Goal: Task Accomplishment & Management: Manage account settings

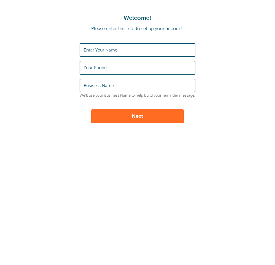
click at [121, 49] on input "Enter Your Name" at bounding box center [138, 50] width 108 height 12
click at [110, 47] on input "Enter Your Name" at bounding box center [138, 50] width 108 height 12
click at [59, 48] on form "Enter Your Name Your Phone Business Name We'll use your Business Name to help b…" at bounding box center [137, 83] width 263 height 80
click at [96, 52] on label "Enter Your Name" at bounding box center [101, 49] width 34 height 5
click at [96, 52] on input "Enter Your Name" at bounding box center [138, 50] width 108 height 12
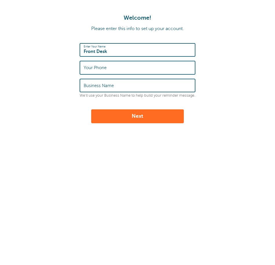
type input "Front Desk"
click at [94, 67] on label "Your Phone" at bounding box center [95, 67] width 23 height 5
click at [94, 67] on input "Your Phone" at bounding box center [138, 67] width 108 height 12
click at [159, 66] on input "Your Phone" at bounding box center [138, 67] width 108 height 12
type input "8017637775"
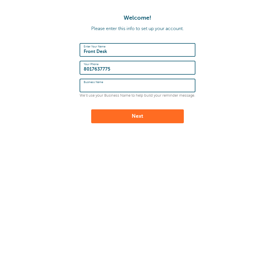
click at [124, 80] on input "Business Name" at bounding box center [138, 85] width 108 height 12
type input "Alliance Clinical Services"
click at [91, 109] on button "Next" at bounding box center [137, 116] width 92 height 14
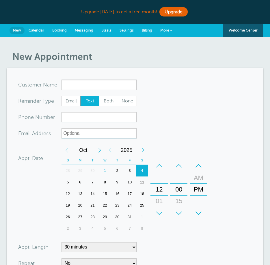
click at [75, 81] on input "x-no-autofill" at bounding box center [99, 84] width 75 height 10
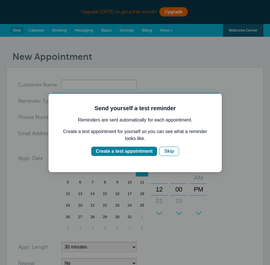
click at [157, 65] on div at bounding box center [135, 132] width 270 height 265
click at [142, 153] on div "Create a test appointment" at bounding box center [124, 151] width 57 height 7
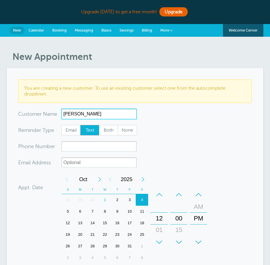
type input "Ellie"
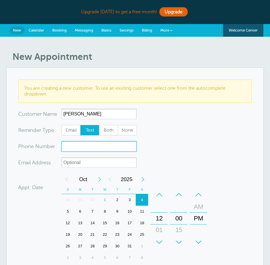
click at [79, 148] on input "xxx-no-autofill" at bounding box center [99, 146] width 75 height 10
type input "3607735324"
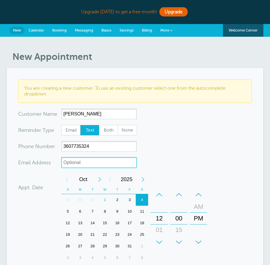
click at [84, 162] on input "xx-no-autofill" at bounding box center [99, 162] width 75 height 10
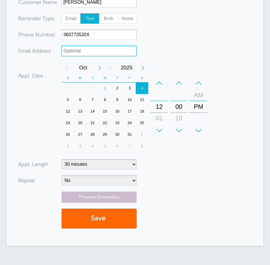
scroll to position [116, 0]
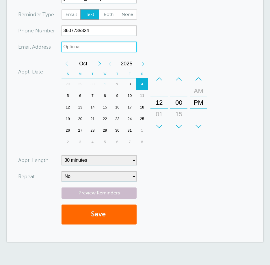
click at [109, 81] on div "1" at bounding box center [105, 84] width 12 height 12
click at [161, 123] on div "+" at bounding box center [159, 127] width 17 height 12
click at [178, 124] on div "+" at bounding box center [178, 127] width 17 height 12
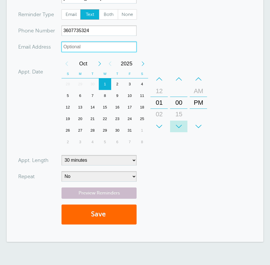
click at [178, 124] on div "+" at bounding box center [178, 127] width 17 height 12
click at [179, 81] on div "–" at bounding box center [178, 79] width 17 height 12
click at [180, 125] on div "+" at bounding box center [178, 127] width 17 height 12
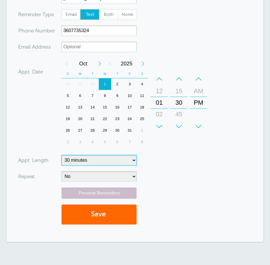
click at [115, 164] on select "5 minutes 10 minutes 15 minutes 20 minutes 25 minutes 30 minutes 35 minutes 40 …" at bounding box center [99, 160] width 75 height 10
select select "60"
click at [62, 155] on select "5 minutes 10 minutes 15 minutes 20 minutes 25 minutes 30 minutes 35 minutes 40 …" at bounding box center [99, 160] width 75 height 10
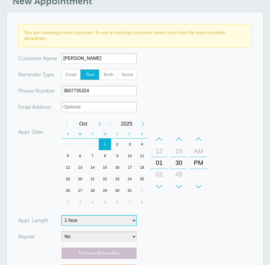
scroll to position [145, 0]
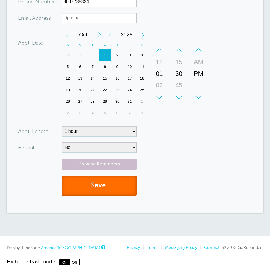
click at [97, 183] on button "Save" at bounding box center [99, 185] width 75 height 20
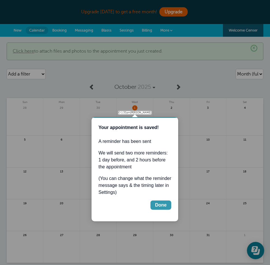
click at [161, 204] on div "Done" at bounding box center [161, 204] width 12 height 7
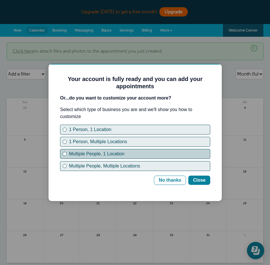
click at [100, 158] on button "Multiple People, 1 Location" at bounding box center [135, 154] width 150 height 10
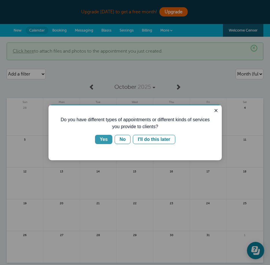
click at [110, 142] on button "Yes" at bounding box center [103, 139] width 17 height 9
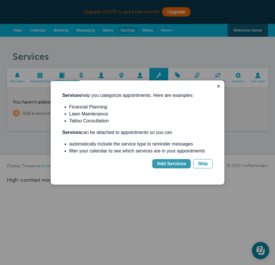
click at [182, 164] on div "Add Services" at bounding box center [171, 163] width 29 height 7
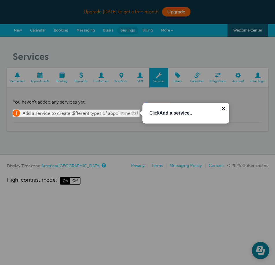
click at [99, 112] on span "Add a service to create different types of appointments!" at bounding box center [80, 113] width 115 height 5
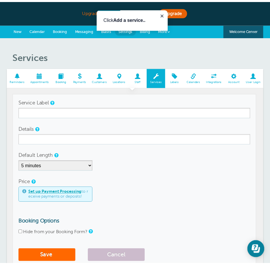
scroll to position [3, 0]
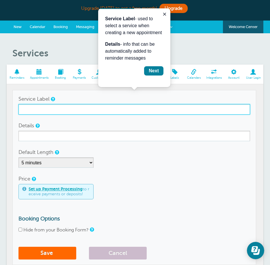
click at [107, 112] on input "Service Label" at bounding box center [134, 109] width 232 height 10
type input "Group"
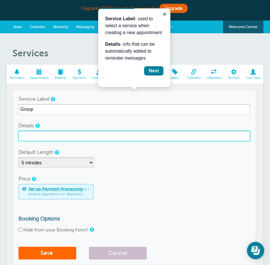
click at [52, 136] on input "Details" at bounding box center [134, 136] width 232 height 10
click at [52, 137] on input "Details" at bounding box center [134, 136] width 232 height 10
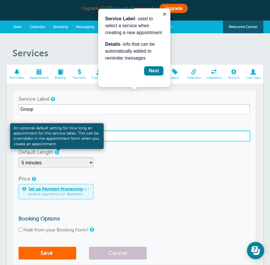
type input "NOJOS"
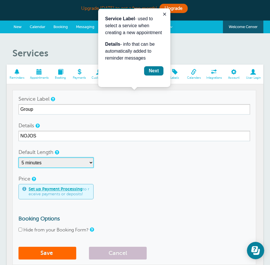
click at [53, 163] on select "5 minutes 10 minutes 15 minutes 20 minutes 25 minutes 30 minutes 35 minutes 40 …" at bounding box center [55, 162] width 75 height 10
click at [52, 165] on select "5 minutes 10 minutes 15 minutes 20 minutes 25 minutes 30 minutes 35 minutes 40 …" at bounding box center [55, 162] width 75 height 10
select select "90"
click at [18, 157] on select "5 minutes 10 minutes 15 minutes 20 minutes 25 minutes 30 minutes 35 minutes 40 …" at bounding box center [55, 162] width 75 height 10
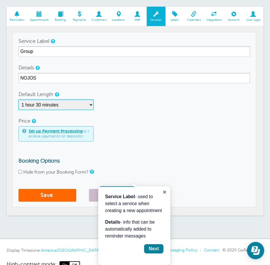
scroll to position [83, 0]
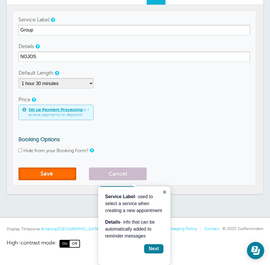
click at [64, 173] on button "Save" at bounding box center [47, 173] width 58 height 13
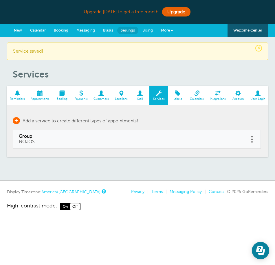
click at [17, 119] on body "Upgrade today to get a free month! Upgrade GoReminders Welcome Center New Calen…" at bounding box center [137, 105] width 275 height 210
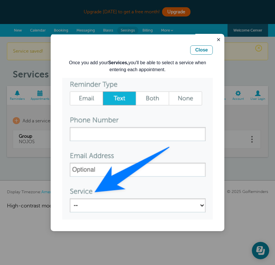
click at [90, 132] on img "Guide" at bounding box center [137, 149] width 150 height 142
click at [96, 192] on img "Guide" at bounding box center [137, 149] width 150 height 142
click at [204, 47] on div "Close" at bounding box center [201, 50] width 13 height 7
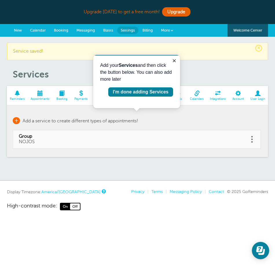
click at [18, 119] on span "+" at bounding box center [16, 120] width 7 height 7
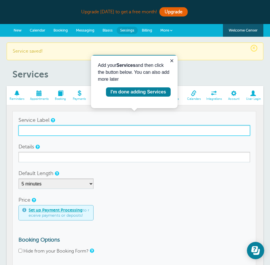
click at [33, 134] on input "Service Label" at bounding box center [134, 130] width 232 height 10
type input "Group"
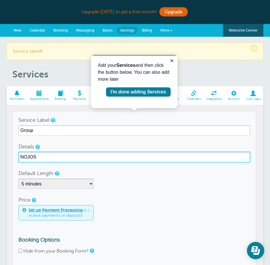
drag, startPoint x: 46, startPoint y: 157, endPoint x: 15, endPoint y: 152, distance: 30.8
click at [15, 152] on td "Service Label Group Details NOJOS Default Length 5 minutes 10 minutes 15 minute…" at bounding box center [134, 198] width 244 height 175
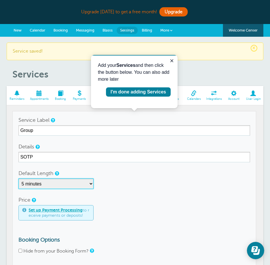
click at [84, 183] on select "5 minutes 10 minutes 15 minutes 20 minutes 25 minutes 30 minutes 35 minutes 40 …" at bounding box center [55, 183] width 75 height 10
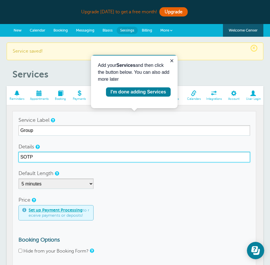
click at [31, 158] on input "SOTP" at bounding box center [134, 157] width 232 height 10
type input "SOP"
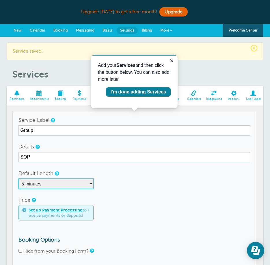
click at [49, 180] on select "5 minutes 10 minutes 15 minutes 20 minutes 25 minutes 30 minutes 35 minutes 40 …" at bounding box center [55, 183] width 75 height 10
select select "90"
click at [18, 178] on select "5 minutes 10 minutes 15 minutes 20 minutes 25 minutes 30 minutes 35 minutes 40 …" at bounding box center [55, 183] width 75 height 10
click at [125, 181] on div "5 minutes 10 minutes 15 minutes 20 minutes 25 minutes 30 minutes 35 minutes 40 …" at bounding box center [134, 183] width 232 height 10
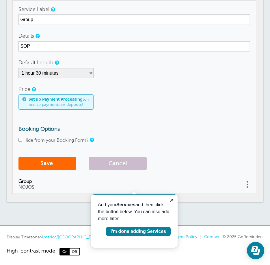
scroll to position [116, 0]
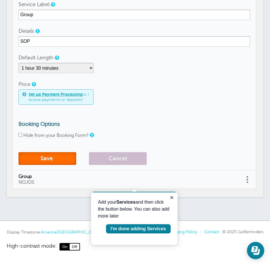
click at [65, 160] on button "Save" at bounding box center [47, 158] width 58 height 13
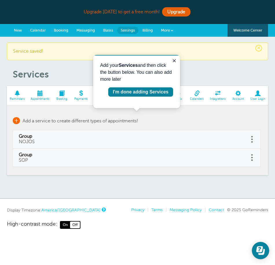
click at [18, 120] on span "+" at bounding box center [16, 120] width 7 height 7
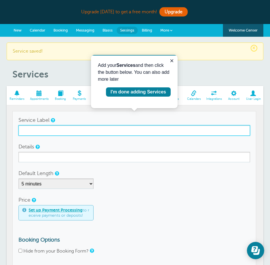
click at [38, 129] on input "Service Label" at bounding box center [134, 130] width 232 height 10
type input "Individual"
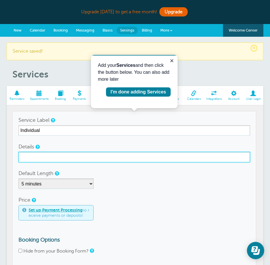
click at [48, 153] on input "Details" at bounding box center [134, 157] width 232 height 10
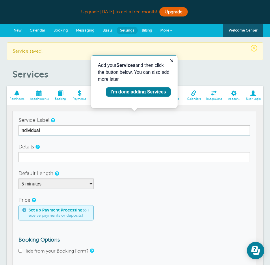
click at [51, 146] on div "Details" at bounding box center [134, 151] width 232 height 21
click at [44, 183] on select "5 minutes 10 minutes 15 minutes 20 minutes 25 minutes 30 minutes 35 minutes 40 …" at bounding box center [55, 183] width 75 height 10
select select "60"
click at [18, 178] on select "5 minutes 10 minutes 15 minutes 20 minutes 25 minutes 30 minutes 35 minutes 40 …" at bounding box center [55, 183] width 75 height 10
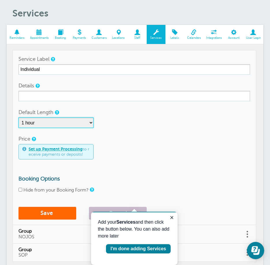
scroll to position [87, 0]
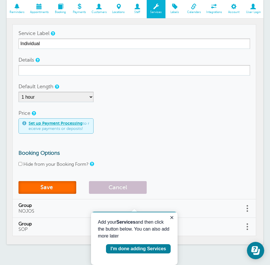
click at [46, 184] on button "Save" at bounding box center [47, 187] width 58 height 13
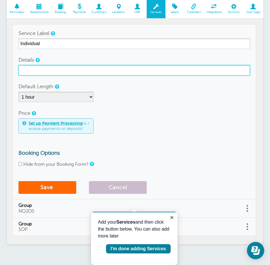
click at [55, 71] on input "Details" at bounding box center [134, 70] width 232 height 10
type input "IND"
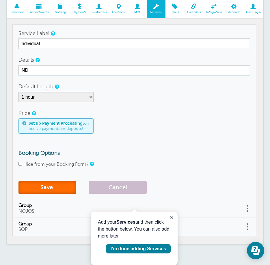
click at [45, 184] on button "Save" at bounding box center [47, 187] width 58 height 13
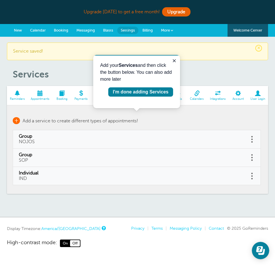
click at [18, 119] on span "+" at bounding box center [16, 120] width 7 height 7
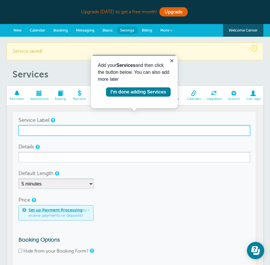
click at [51, 130] on input "Service Label" at bounding box center [134, 130] width 232 height 10
type input "EVAL"
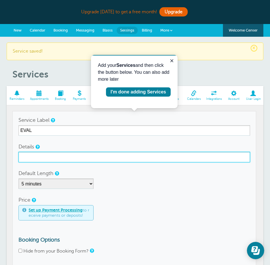
click at [47, 155] on input "Details" at bounding box center [134, 157] width 232 height 10
type input "e"
type input "Evaluation"
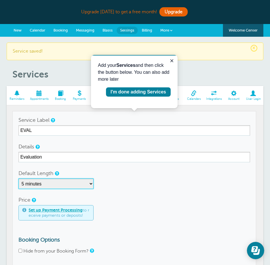
click at [49, 187] on select "5 minutes 10 minutes 15 minutes 20 minutes 25 minutes 30 minutes 35 minutes 40 …" at bounding box center [55, 183] width 75 height 10
select select "120"
click at [18, 178] on select "5 minutes 10 minutes 15 minutes 20 minutes 25 minutes 30 minutes 35 minutes 40 …" at bounding box center [55, 183] width 75 height 10
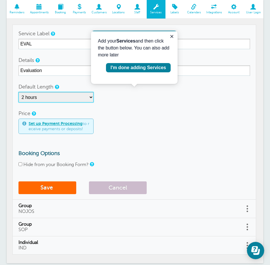
scroll to position [87, 0]
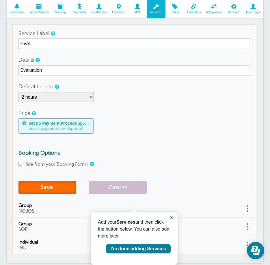
click at [43, 186] on button "Save" at bounding box center [47, 187] width 58 height 13
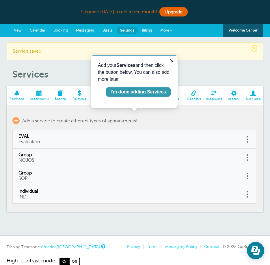
click at [156, 90] on div "I'm done adding Services" at bounding box center [138, 91] width 55 height 7
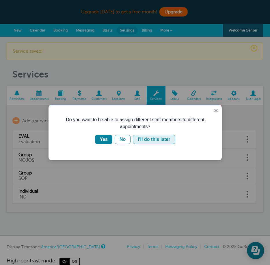
click at [168, 141] on div "I'll do this later" at bounding box center [154, 139] width 32 height 7
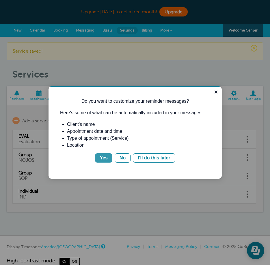
click at [105, 154] on button "Yes" at bounding box center [103, 157] width 17 height 9
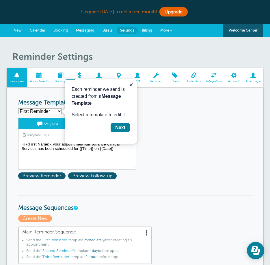
click at [57, 112] on select "First Reminder Second Reminder Third Reminder Create new..." at bounding box center [40, 111] width 44 height 6
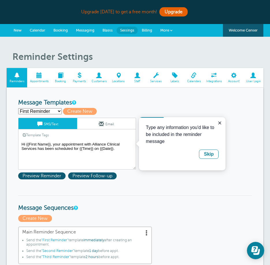
click at [137, 110] on div "First Reminder Second Reminder Third Reminder Create new... Create New" at bounding box center [135, 111] width 234 height 7
click at [121, 148] on textarea "Hi {{First Name}}, your appointment with Alliance Clinical Services has been sc…" at bounding box center [77, 154] width 118 height 29
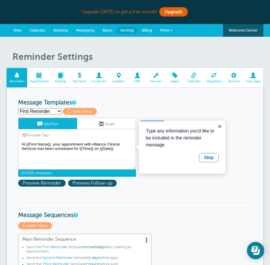
click at [116, 152] on textarea "Hi {{First Name}}, your appointment with Alliance Clinical Services has been sc…" at bounding box center [77, 154] width 118 height 29
click at [70, 150] on textarea "Hi {{First Name}}, your appointment with Alliance Clinical Services has been sc…" at bounding box center [77, 154] width 118 height 29
click at [55, 112] on select "First Reminder Second Reminder Third Reminder Create new..." at bounding box center [40, 111] width 44 height 6
click at [79, 146] on textarea "Hi {{First Name}}, your appointment with Alliance Clinical Services has been sc…" at bounding box center [77, 154] width 118 height 29
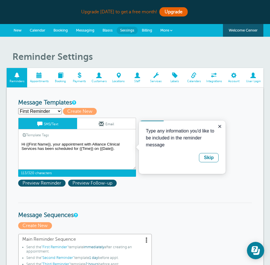
click at [77, 149] on textarea "Hi {{First Name}}, your appointment with Alliance Clinical Services has been sc…" at bounding box center [77, 154] width 118 height 29
click at [50, 149] on textarea "Hi {{First Name}}, your appointment with Alliance Clinical Services has been sc…" at bounding box center [77, 154] width 118 height 29
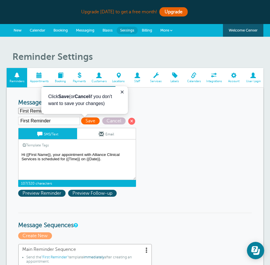
type textarea "Hi {{First Name}}, your appointment with Alliance Clinical Services is schedule…"
click at [55, 197] on div "First Reminder Save Cancel SMS/Text Email Template Tags Copy SMS Click to add a…" at bounding box center [84, 158] width 133 height 83
click at [53, 195] on span "Preview Reminder" at bounding box center [41, 193] width 47 height 7
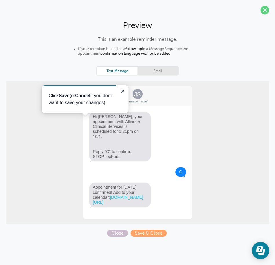
click at [113, 145] on span "Hi Jane, your appointment with Alliance Clinical Services is scheduled for 1:21…" at bounding box center [120, 137] width 62 height 50
click at [119, 151] on span "Hi Jane, your appointment with Alliance Clinical Services is scheduled for 1:21…" at bounding box center [120, 137] width 62 height 50
click at [120, 233] on span "Close" at bounding box center [117, 232] width 21 height 7
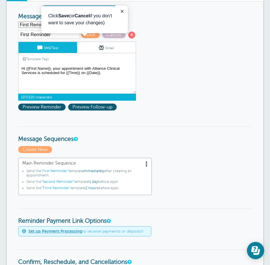
scroll to position [87, 0]
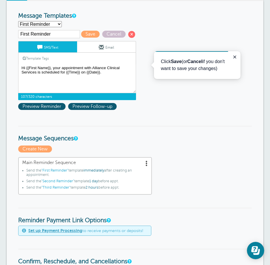
click at [110, 46] on link "Email" at bounding box center [106, 46] width 59 height 11
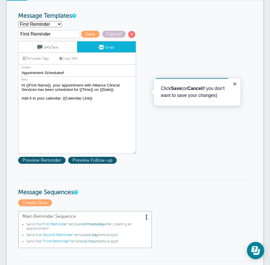
drag, startPoint x: 37, startPoint y: 91, endPoint x: 54, endPoint y: 89, distance: 17.2
click at [54, 89] on textarea "Hi {{First Name}}, your appointment with Alliance Clinical Services has been sc…" at bounding box center [77, 118] width 118 height 72
type textarea "Hi {{First Name}}, your appointment with Alliance Clinical Services is schedule…"
click at [92, 33] on span "Save" at bounding box center [90, 34] width 18 height 7
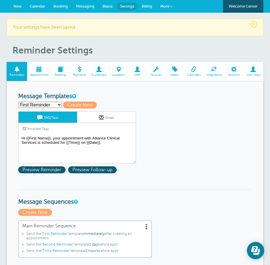
scroll to position [87, 0]
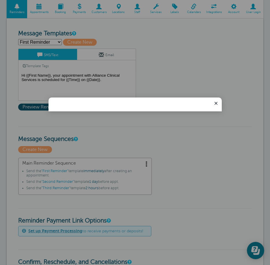
click at [50, 41] on div at bounding box center [135, 132] width 270 height 265
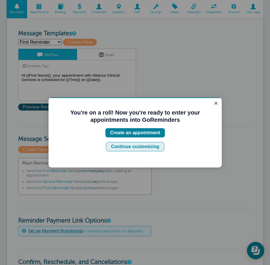
click at [150, 147] on div "Continue customizing" at bounding box center [135, 146] width 48 height 7
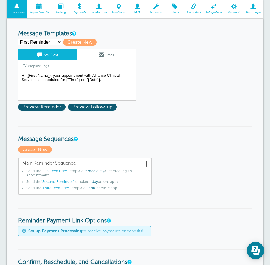
click at [49, 40] on select "First Reminder Second Reminder Third Reminder Create new..." at bounding box center [40, 42] width 44 height 6
select select "163107"
click at [18, 39] on select "First Reminder Second Reminder Third Reminder Create new..." at bounding box center [40, 42] width 44 height 6
type input "Second Reminder"
type textarea "Hi {{First Name}}, you have an appointment with Alliance Clinical Services at {…"
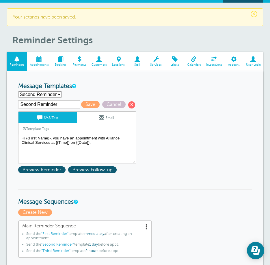
scroll to position [29, 0]
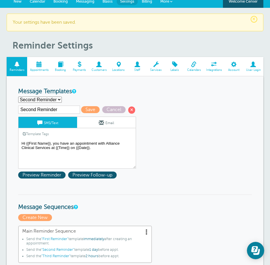
click at [58, 97] on select "First Reminder Second Reminder Third Reminder Create new..." at bounding box center [40, 100] width 44 height 6
select select "163105"
click at [18, 97] on select "First Reminder Second Reminder Third Reminder Create new..." at bounding box center [40, 100] width 44 height 6
type input "First Reminder"
type textarea "Hi {{First Name}}, your appointment with Alliance Clinical Services is schedule…"
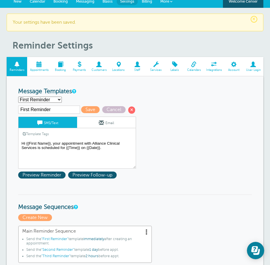
click at [51, 100] on select "First Reminder Second Reminder Third Reminder Create new..." at bounding box center [40, 100] width 44 height 6
select select "163107"
click at [18, 97] on select "First Reminder Second Reminder Third Reminder Create new..." at bounding box center [40, 100] width 44 height 6
type input "Second Reminder"
type textarea "Hi {{First Name}}, you have an appointment with Alliance Clinical Services at {…"
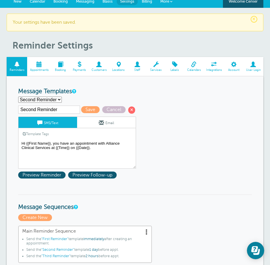
click at [58, 100] on select "First Reminder Second Reminder Third Reminder Create new..." at bounding box center [40, 100] width 44 height 6
select select "163108"
click at [18, 97] on select "First Reminder Second Reminder Third Reminder Create new..." at bounding box center [40, 100] width 44 height 6
type input "Third Reminder"
type textarea "Hi {{First Name}}, you have an appointment with Alliance Clinical Services toda…"
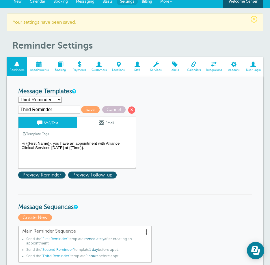
click at [59, 102] on select "First Reminder Second Reminder Third Reminder Create new..." at bounding box center [40, 100] width 44 height 6
click at [223, 196] on h3 "Message Sequences" at bounding box center [135, 202] width 234 height 16
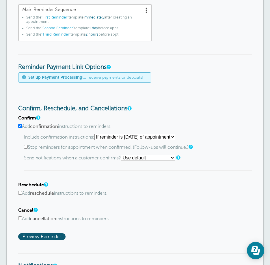
scroll to position [260, 0]
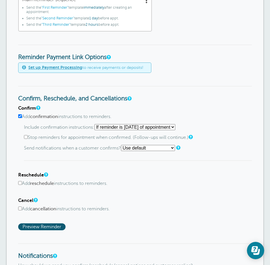
click at [175, 127] on select "Starting with first reminder If reminder is within 1 day of appointment If remi…" at bounding box center [135, 127] width 81 height 6
click at [216, 123] on div "Confirm Add confirmation instructions to reminders. Include confirmation instru…" at bounding box center [135, 132] width 234 height 55
click at [175, 129] on select "Starting with first reminder If reminder is within 1 day of appointment If remi…" at bounding box center [135, 127] width 81 height 6
click at [97, 124] on select "Starting with first reminder If reminder is within 1 day of appointment If remi…" at bounding box center [135, 127] width 81 height 6
click at [175, 127] on select "Starting with first reminder If reminder is within 1 day of appointment If remi…" at bounding box center [135, 127] width 81 height 6
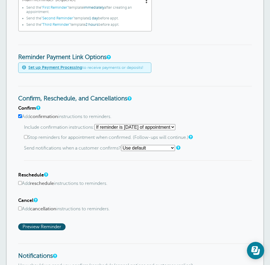
select select "2"
click at [97, 124] on select "Starting with first reminder If reminder is within 1 day of appointment If remi…" at bounding box center [135, 127] width 81 height 6
click at [197, 157] on div "Include confirmation instructions: Starting with first reminder If reminder is …" at bounding box center [138, 142] width 228 height 37
click at [171, 147] on select "Use default Text me Email me Don't send notifications" at bounding box center [148, 148] width 54 height 6
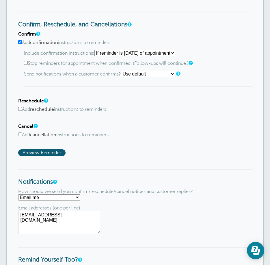
scroll to position [347, 0]
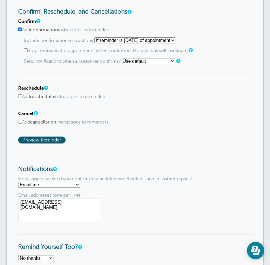
click at [20, 124] on label "Add cancellation instructions to reminders." at bounding box center [135, 121] width 234 height 5
click at [20, 123] on input "Add cancellation instructions to reminders." at bounding box center [20, 122] width 4 height 4
checkbox input "true"
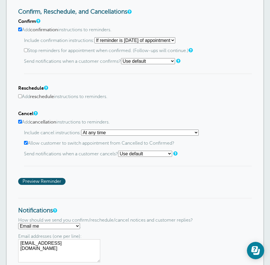
click at [126, 135] on select "At any time If reminder more than 1 day away from appointment If reminder more …" at bounding box center [140, 132] width 118 height 6
select select "2"
click at [83, 129] on select "At any time If reminder more than 1 day away from appointment If reminder more …" at bounding box center [140, 132] width 118 height 6
click at [141, 167] on div "Confirm Add confirmation instructions to reminders. Include confirmation instru…" at bounding box center [135, 102] width 234 height 166
click at [150, 154] on select "Use default Text me Email me Don't send notifications" at bounding box center [145, 154] width 54 height 6
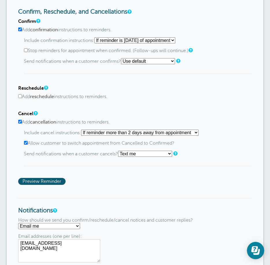
click at [121, 151] on select "Use default Text me Email me Don't send notifications" at bounding box center [145, 154] width 54 height 6
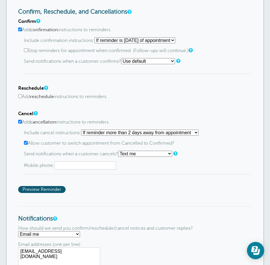
click at [167, 155] on select "Use default Text me Email me Don't send notifications" at bounding box center [145, 154] width 54 height 6
select select "3"
click at [121, 151] on select "Use default Text me Email me Don't send notifications" at bounding box center [145, 154] width 54 height 6
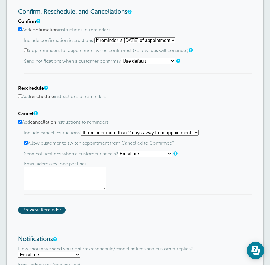
click at [53, 176] on textarea at bounding box center [65, 178] width 82 height 23
type textarea "acsutah@gmail.com"
click at [51, 208] on span "Preview Reminder" at bounding box center [41, 209] width 47 height 7
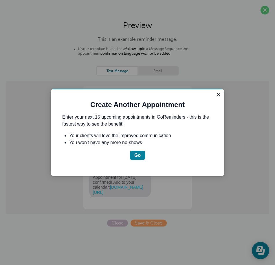
scroll to position [0, 0]
drag, startPoint x: 66, startPoint y: 199, endPoint x: 39, endPoint y: 154, distance: 51.7
click at [45, 160] on div at bounding box center [137, 132] width 275 height 265
click at [136, 154] on div "Go" at bounding box center [137, 155] width 6 height 7
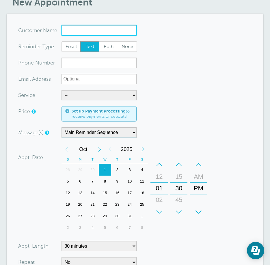
click at [69, 32] on input "x-no-autofill" at bounding box center [99, 30] width 75 height 10
type input "[PERSON_NAME]"
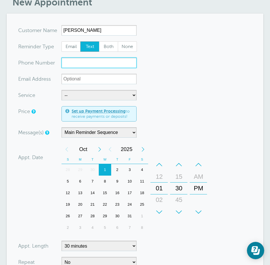
click at [100, 62] on input "xxx-no-autofill" at bounding box center [99, 63] width 75 height 10
click at [80, 62] on input "xxx-no-autofill" at bounding box center [99, 63] width 75 height 10
paste input "[PHONE_NUMBER]"
type input "[PHONE_NUMBER]"
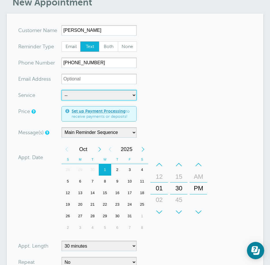
click at [91, 97] on select "-- EVAL Group Group Individual" at bounding box center [99, 95] width 75 height 10
select select "28386"
click at [62, 90] on select "-- EVAL Group Group Individual" at bounding box center [99, 95] width 75 height 10
select select "60"
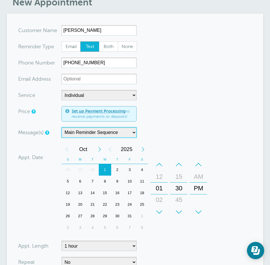
click at [81, 132] on select "Main Reminder Sequence" at bounding box center [99, 132] width 75 height 10
click at [118, 172] on div "2" at bounding box center [117, 170] width 12 height 12
click at [162, 209] on div "+" at bounding box center [159, 212] width 17 height 12
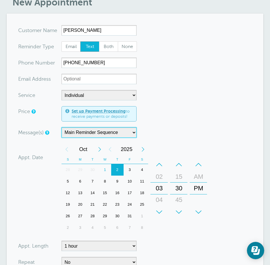
click at [162, 209] on div "+" at bounding box center [159, 212] width 17 height 12
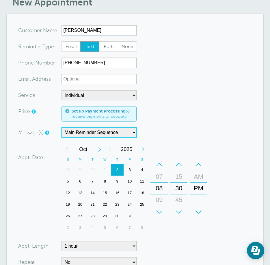
click at [198, 165] on div "–" at bounding box center [198, 165] width 17 height 12
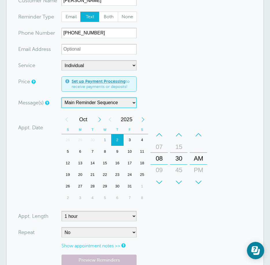
scroll to position [112, 0]
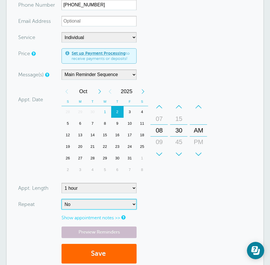
click at [83, 205] on select "No Daily Weekly Every 2 weeks Every 3 weeks Every 4 weeks Monthly Every 5 weeks…" at bounding box center [99, 204] width 75 height 10
select select "RRULE:FREQ=WEEKLY"
click at [62, 199] on select "No Daily Weekly Every 2 weeks Every 3 weeks Every 4 weeks Monthly Every 5 weeks…" at bounding box center [99, 204] width 75 height 10
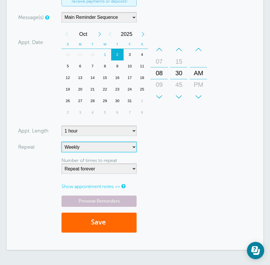
scroll to position [170, 0]
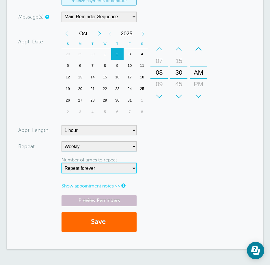
click at [110, 168] on select "Repeat forever 2 3 4 5 6 7 8 9 10 11 12 13 14 15 16 17 18 19 20" at bounding box center [99, 168] width 75 height 10
select select "8"
click at [62, 163] on select "Repeat forever 2 3 4 5 6 7 8 9 10 11 12 13 14 15 16 17 18 19 20" at bounding box center [99, 168] width 75 height 10
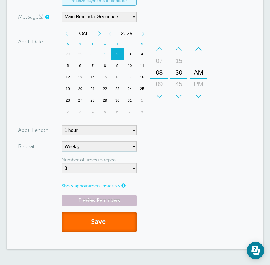
click at [88, 219] on button "Save" at bounding box center [99, 222] width 75 height 20
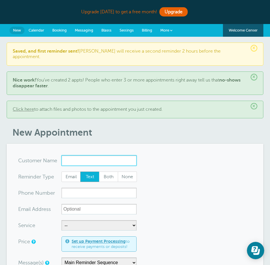
click at [72, 157] on input "x-no-autofill" at bounding box center [99, 160] width 75 height 10
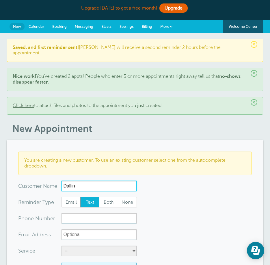
scroll to position [87, 0]
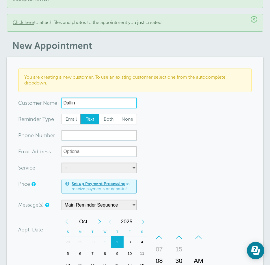
type input "Dallin"
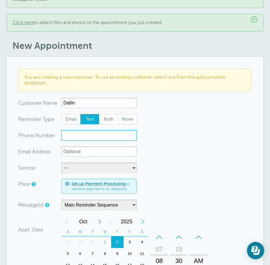
click at [82, 130] on input "xxx-no-autofill" at bounding box center [99, 135] width 75 height 10
paste input "8014731979"
type input "8014731979"
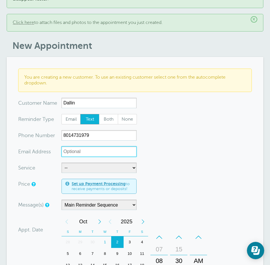
click at [77, 147] on input "xx-no-autofill" at bounding box center [99, 151] width 75 height 10
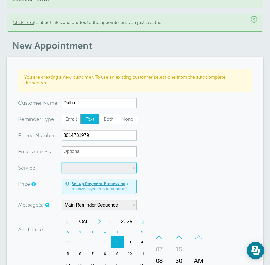
click at [68, 163] on select "-- EVAL Group Group Individual" at bounding box center [99, 167] width 75 height 10
select select "28386"
click at [62, 162] on select "-- EVAL Group Group Individual" at bounding box center [99, 167] width 75 height 10
select select "60"
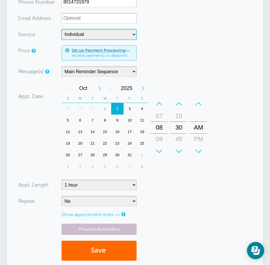
scroll to position [231, 0]
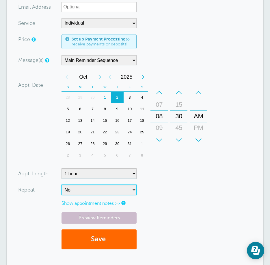
click at [131, 187] on select "No Daily Weekly Every 2 weeks Every 3 weeks Every 4 weeks Monthly Every 5 weeks…" at bounding box center [99, 189] width 75 height 10
drag, startPoint x: 154, startPoint y: 177, endPoint x: 154, endPoint y: 169, distance: 7.8
click at [154, 177] on form "You are creating a new customer. To use an existing customer select one from th…" at bounding box center [135, 89] width 234 height 331
click at [159, 134] on div "+" at bounding box center [159, 140] width 17 height 12
click at [158, 134] on div "+" at bounding box center [159, 140] width 17 height 12
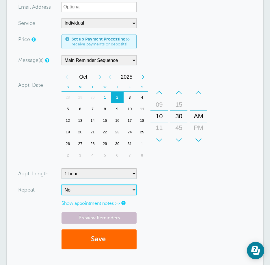
click at [125, 187] on select "No Daily Weekly Every 2 weeks Every 3 weeks Every 4 weeks Monthly Every 5 weeks…" at bounding box center [99, 189] width 75 height 10
select select "RRULE:FREQ=WEEKLY"
click at [62, 184] on select "No Daily Weekly Every 2 weeks Every 3 weeks Every 4 weeks Monthly Every 5 weeks…" at bounding box center [99, 189] width 75 height 10
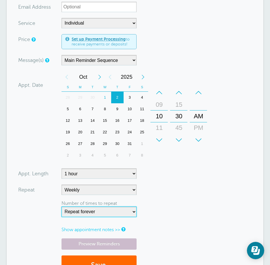
click at [126, 208] on select "Repeat forever 2 3 4 5 6 7 8 9 10 11 12 13 14 15 16 17 18 19 20" at bounding box center [99, 211] width 75 height 10
select select "8"
click at [62, 206] on select "Repeat forever 2 3 4 5 6 7 8 9 10 11 12 13 14 15 16 17 18 19 20" at bounding box center [99, 211] width 75 height 10
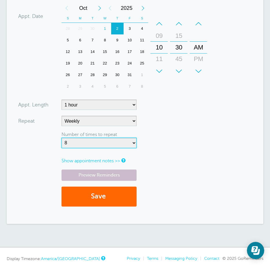
scroll to position [318, 0]
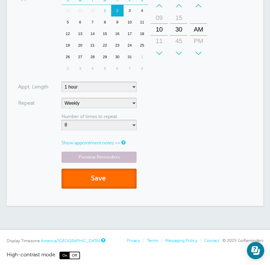
click at [110, 172] on button "Save" at bounding box center [99, 178] width 75 height 20
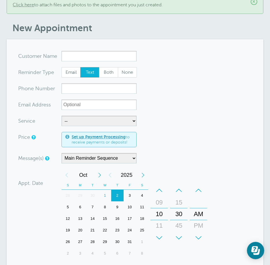
scroll to position [116, 0]
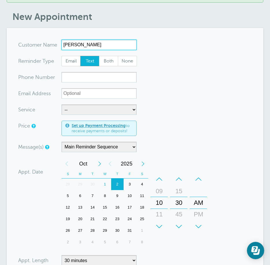
type input "Baylon"
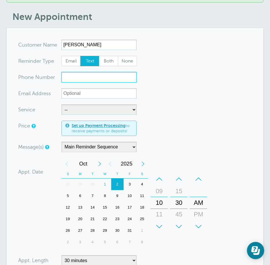
click at [89, 72] on input "xxx-no-autofill" at bounding box center [99, 77] width 75 height 10
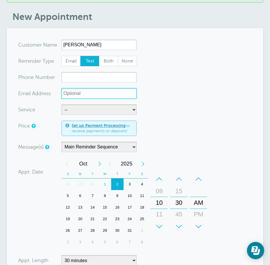
click at [86, 89] on input "xx-no-autofill" at bounding box center [99, 93] width 75 height 10
paste input "baylonsgarden@gmail.com"
type input "baylonsgarden@gmail.com"
click at [178, 101] on form "You are creating a new customer. To use an existing customer select one from th…" at bounding box center [135, 191] width 234 height 302
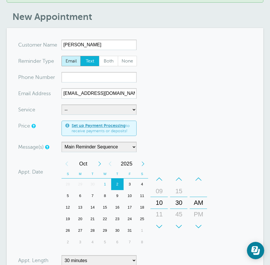
click at [69, 56] on span "Email" at bounding box center [71, 61] width 18 height 10
click at [62, 55] on input "Email" at bounding box center [61, 55] width 0 height 0
radio input "true"
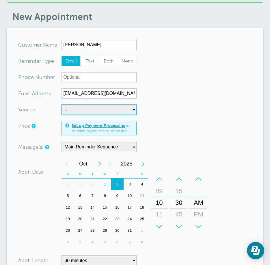
click at [102, 104] on select "-- EVAL Group Group Individual" at bounding box center [99, 109] width 75 height 10
select select "28386"
click at [62, 104] on select "-- EVAL Group Group Individual" at bounding box center [99, 109] width 75 height 10
select select "60"
click at [159, 221] on div "+" at bounding box center [159, 227] width 17 height 12
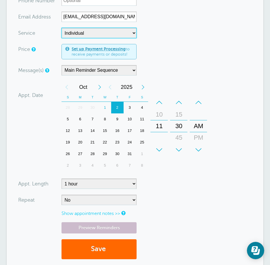
scroll to position [202, 0]
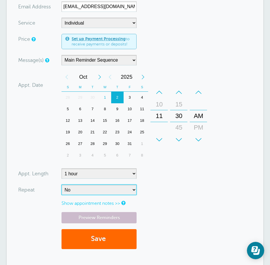
click at [134, 185] on select "No Daily Weekly Every 2 weeks Every 3 weeks Every 4 weeks Monthly Every 5 weeks…" at bounding box center [99, 189] width 75 height 10
select select "RRULE:FREQ=WEEKLY"
click at [62, 184] on select "No Daily Weekly Every 2 weeks Every 3 weeks Every 4 weeks Monthly Every 5 weeks…" at bounding box center [99, 189] width 75 height 10
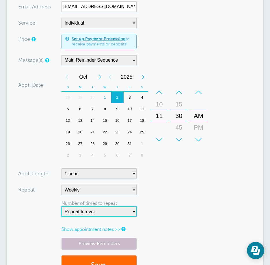
click at [84, 208] on select "Repeat forever 2 3 4 5 6 7 8 9 10 11 12 13 14 15 16 17 18 19 20" at bounding box center [99, 211] width 75 height 10
select select "8"
click at [62, 206] on select "Repeat forever 2 3 4 5 6 7 8 9 10 11 12 13 14 15 16 17 18 19 20" at bounding box center [99, 211] width 75 height 10
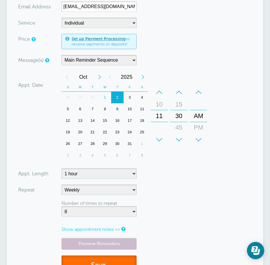
click at [89, 260] on button "Save" at bounding box center [99, 265] width 75 height 20
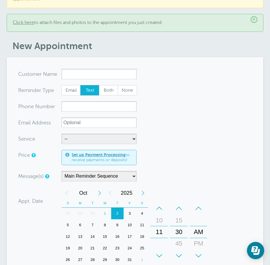
scroll to position [58, 0]
drag, startPoint x: 81, startPoint y: 67, endPoint x: 75, endPoint y: 68, distance: 5.9
click at [81, 68] on input "x-no-autofill" at bounding box center [99, 73] width 75 height 10
paste input "336-534-4473"
type input "336-534-4473"
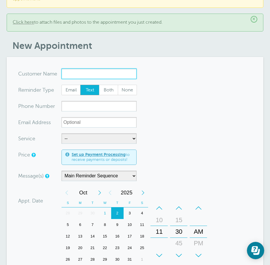
click at [88, 68] on input "x-no-autofill" at bounding box center [99, 73] width 75 height 10
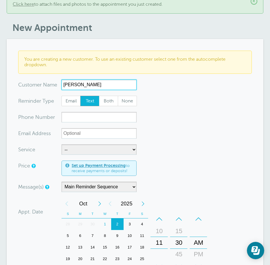
scroll to position [116, 0]
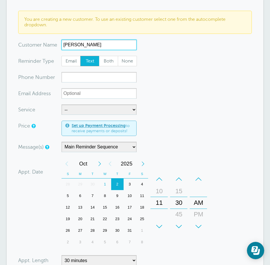
type input "[PERSON_NAME]"
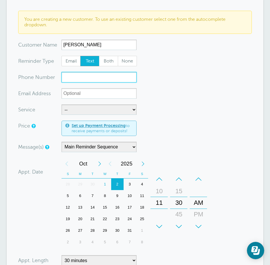
click at [86, 75] on input "xxx-no-autofill" at bounding box center [99, 77] width 75 height 10
paste input "336-534-4473"
type input "336-534-4473"
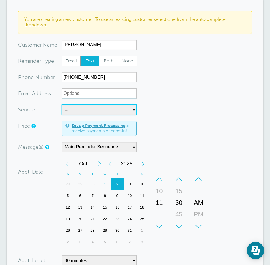
click at [86, 104] on select "-- EVAL Group Group Individual" at bounding box center [99, 109] width 75 height 10
select select "28386"
click at [62, 104] on select "-- EVAL Group Group Individual" at bounding box center [99, 109] width 75 height 10
select select "60"
click at [105, 178] on div "1" at bounding box center [105, 184] width 12 height 12
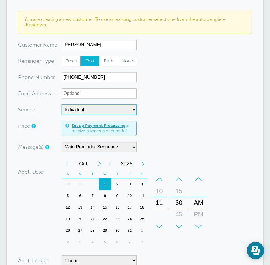
click at [164, 221] on div "+" at bounding box center [159, 227] width 17 height 12
click at [162, 221] on div "+" at bounding box center [159, 227] width 17 height 12
click at [178, 221] on div "+" at bounding box center [178, 227] width 17 height 12
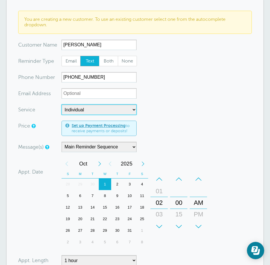
click at [200, 221] on div "+" at bounding box center [198, 227] width 17 height 12
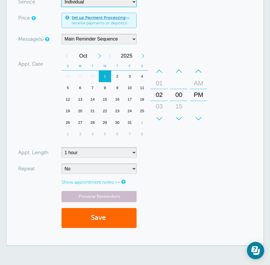
scroll to position [231, 0]
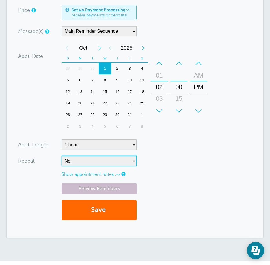
click at [90, 155] on select "No Daily Weekly Every 2 weeks Every 3 weeks Every 4 weeks Monthly Every 5 weeks…" at bounding box center [99, 160] width 75 height 10
select select "RRULE:FREQ=WEEKLY"
click at [62, 155] on select "No Daily Weekly Every 2 weeks Every 3 weeks Every 4 weeks Monthly Every 5 weeks…" at bounding box center [99, 160] width 75 height 10
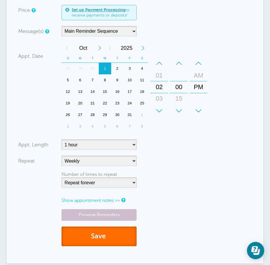
click at [98, 240] on button "Save" at bounding box center [99, 236] width 75 height 20
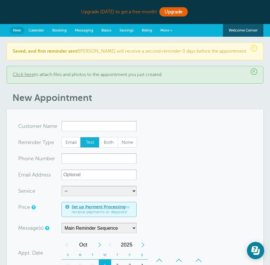
click at [89, 32] on span "Messaging" at bounding box center [84, 30] width 18 height 4
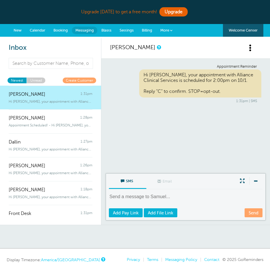
click at [141, 199] on textarea at bounding box center [186, 200] width 155 height 14
drag, startPoint x: 144, startPoint y: 74, endPoint x: 233, endPoint y: 83, distance: 89.2
click at [233, 83] on div "Hi Samuel, your appointment with Alliance Clinical Services is scheduled for 2:…" at bounding box center [200, 83] width 122 height 28
copy div "Hi Samuel, your appointment with Alliance Clinical Services is scheduled for 2:…"
click at [140, 205] on textarea at bounding box center [186, 200] width 155 height 14
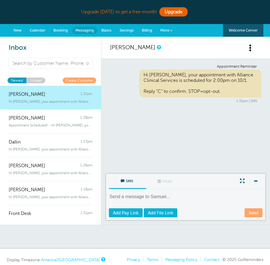
paste textarea "Hola Samuel, su cita con Alliance Clinical Services está programada para las 2:…"
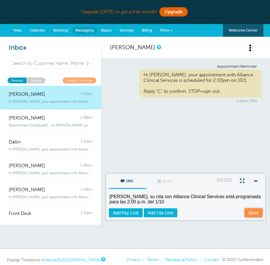
type textarea "Hola Samuel, su cita con Alliance Clinical Services está programada para las 2:…"
click at [252, 212] on link "Send" at bounding box center [254, 212] width 18 height 9
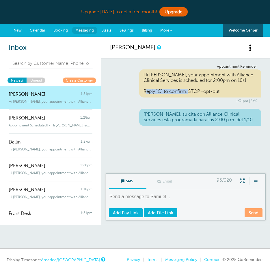
drag, startPoint x: 142, startPoint y: 91, endPoint x: 188, endPoint y: 94, distance: 46.1
click at [188, 94] on div "Hi Samuel, your appointment with Alliance Clinical Services is scheduled for 2:…" at bounding box center [200, 83] width 122 height 28
copy div "Reply "C" to confirm."
click at [142, 200] on textarea at bounding box center [186, 200] width 155 height 14
paste textarea "Responde "C" para confirmar."
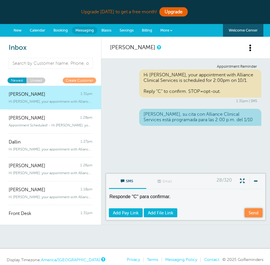
type textarea "Responde "C" para confirmar."
click at [254, 213] on link "Send" at bounding box center [254, 212] width 18 height 9
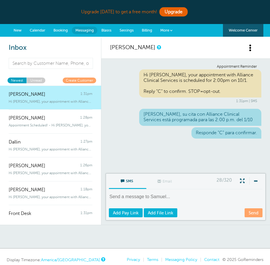
click at [73, 79] on link "Create Customer" at bounding box center [80, 79] width 34 height 5
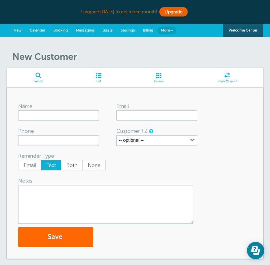
click at [62, 32] on link "Booking" at bounding box center [60, 30] width 23 height 13
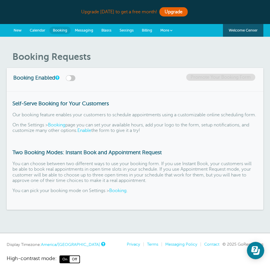
click at [88, 31] on span "Messaging" at bounding box center [84, 30] width 18 height 4
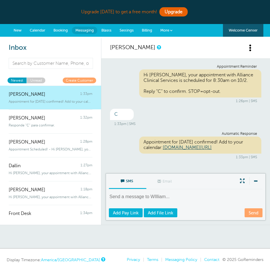
click at [172, 32] on link "More" at bounding box center [166, 30] width 20 height 13
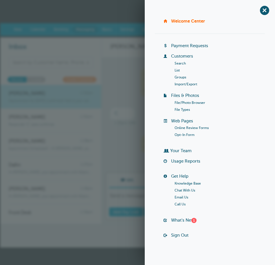
click at [127, 30] on span "Settings" at bounding box center [127, 29] width 14 height 4
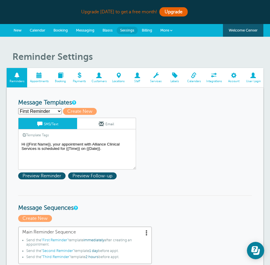
click at [43, 81] on span "Appointments" at bounding box center [39, 80] width 18 height 3
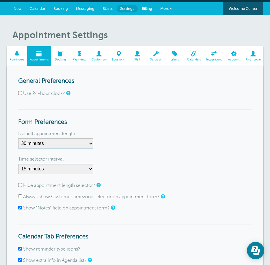
scroll to position [58, 0]
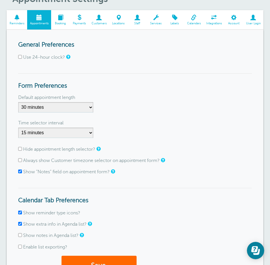
click at [98, 22] on span "Customers" at bounding box center [99, 23] width 15 height 3
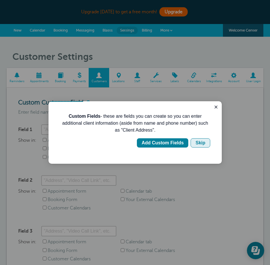
click at [201, 144] on div "Skip" at bounding box center [201, 142] width 10 height 7
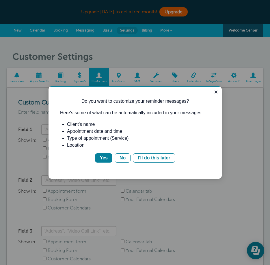
click at [218, 97] on div "Do you want to customize your reminder messages? Here's some of what can be aut…" at bounding box center [135, 132] width 173 height 92
click at [146, 158] on div "I'll do this later" at bounding box center [154, 157] width 32 height 7
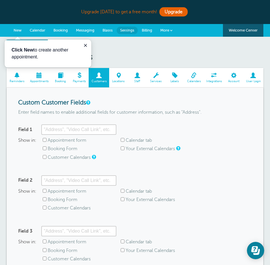
click at [161, 78] on span at bounding box center [156, 75] width 19 height 5
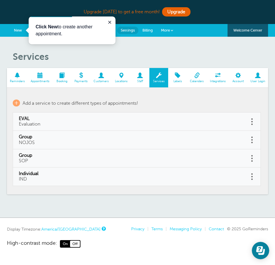
click at [140, 78] on span at bounding box center [139, 75] width 19 height 5
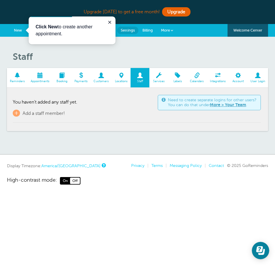
click at [132, 41] on div "Staff Reminders Appointments Booking Payments Customers Locations Staff Service…" at bounding box center [137, 96] width 275 height 118
click at [109, 21] on icon "Close guide" at bounding box center [109, 22] width 5 height 5
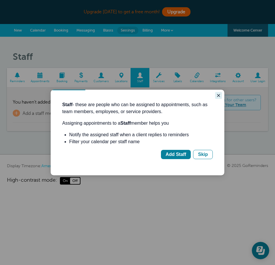
click at [217, 96] on icon "Close guide" at bounding box center [218, 95] width 5 height 5
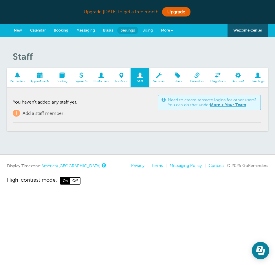
click at [22, 25] on link "New" at bounding box center [18, 30] width 16 height 13
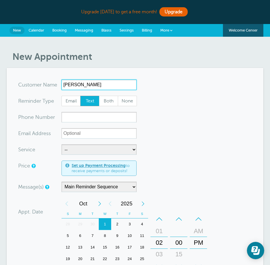
drag, startPoint x: 86, startPoint y: 84, endPoint x: 29, endPoint y: 86, distance: 57.0
click at [29, 86] on div "x-no-autofill Cus tomer N ame Zachary No search results. Edit Remove" at bounding box center [77, 84] width 118 height 10
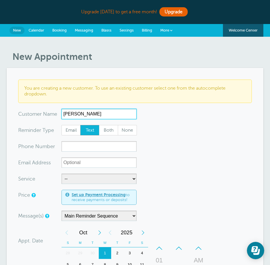
type input "Felix"
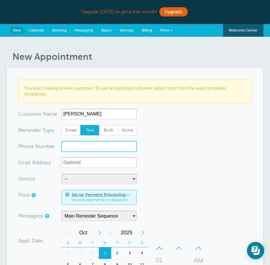
click at [78, 146] on input "xxx-no-autofill" at bounding box center [99, 146] width 75 height 10
paste input "(951) 704-0749"
type input "(951) 704-0749"
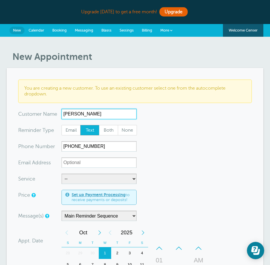
drag, startPoint x: 86, startPoint y: 110, endPoint x: 27, endPoint y: 115, distance: 58.9
click at [27, 115] on div "x-no-autofill Cus tomer N ame Felix No search results. Edit Remove" at bounding box center [77, 114] width 118 height 10
type input "Joelle"
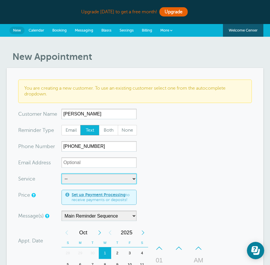
click at [94, 181] on select "-- EVAL Group Group Individual" at bounding box center [99, 178] width 75 height 10
select select "28386"
click at [62, 173] on select "-- EVAL Group Group Individual" at bounding box center [99, 178] width 75 height 10
select select "60"
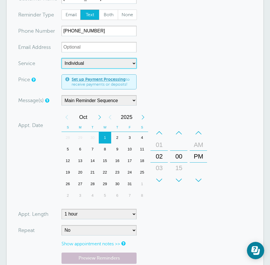
scroll to position [116, 0]
click at [130, 139] on div "3" at bounding box center [130, 138] width 12 height 12
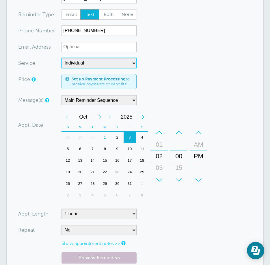
click at [163, 174] on div "+" at bounding box center [159, 180] width 17 height 12
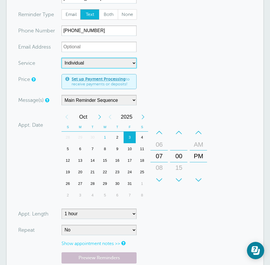
click at [163, 174] on div "+" at bounding box center [159, 180] width 17 height 12
click at [203, 178] on div "+" at bounding box center [198, 180] width 17 height 12
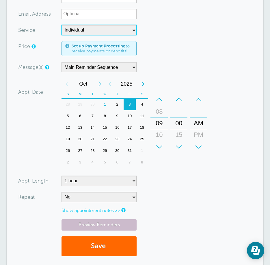
scroll to position [202, 0]
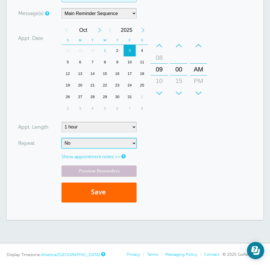
click at [74, 144] on select "No Daily Weekly Every 2 weeks Every 3 weeks Every 4 weeks Monthly Every 5 weeks…" at bounding box center [99, 143] width 75 height 10
select select "RRULE:FREQ=WEEKLY"
click at [62, 138] on select "No Daily Weekly Every 2 weeks Every 3 weeks Every 4 weeks Monthly Every 5 weeks…" at bounding box center [99, 143] width 75 height 10
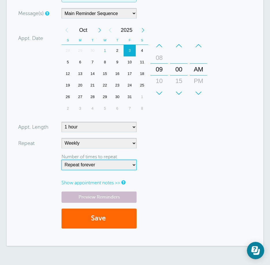
click at [95, 166] on select "Repeat forever 2 3 4 5 6 7 8 9 10 11 12 13 14 15 16 17 18 19 20" at bounding box center [99, 165] width 75 height 10
select select "8"
click at [62, 160] on select "Repeat forever 2 3 4 5 6 7 8 9 10 11 12 13 14 15 16 17 18 19 20" at bounding box center [99, 165] width 75 height 10
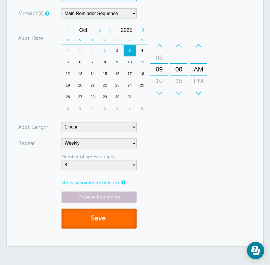
click at [102, 217] on button "Save" at bounding box center [99, 218] width 75 height 20
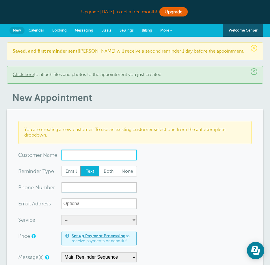
click at [82, 157] on input "x-no-autofill" at bounding box center [99, 155] width 75 height 10
click at [82, 156] on input "x-no-autofill" at bounding box center [99, 155] width 75 height 10
type input "3"
type input "Chris"
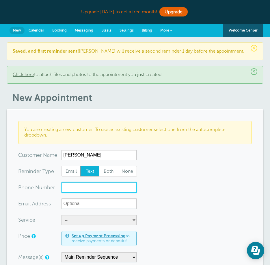
click at [74, 189] on input "xxx-no-autofill" at bounding box center [99, 187] width 75 height 10
type input "3855050179"
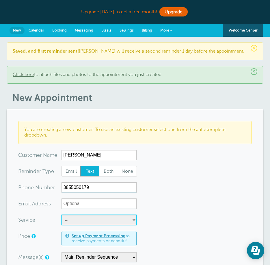
click at [81, 219] on select "-- EVAL Group Group Individual" at bounding box center [99, 219] width 75 height 10
select select "28386"
click at [62, 214] on select "-- EVAL Group Group Individual" at bounding box center [99, 219] width 75 height 10
select select "60"
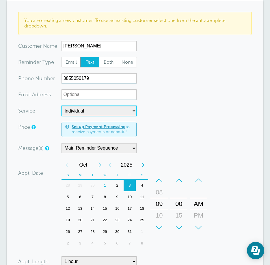
scroll to position [145, 0]
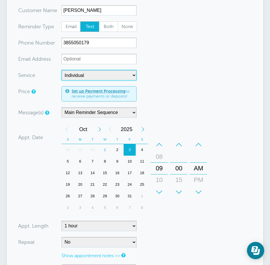
click at [105, 149] on div "1" at bounding box center [105, 150] width 12 height 12
click at [160, 190] on div "+" at bounding box center [159, 192] width 17 height 12
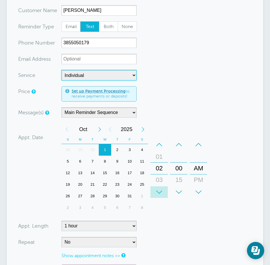
click at [160, 190] on div "+" at bounding box center [159, 192] width 17 height 12
click at [197, 191] on div "+" at bounding box center [198, 192] width 17 height 12
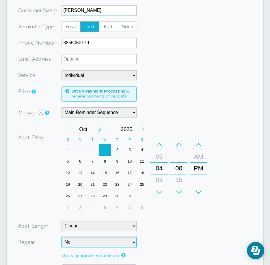
click at [87, 241] on select "No Daily Weekly Every 2 weeks Every 3 weeks Every 4 weeks Monthly Every 5 weeks…" at bounding box center [99, 242] width 75 height 10
select select "RRULE:FREQ=WEEKLY"
click at [62, 237] on select "No Daily Weekly Every 2 weeks Every 3 weeks Every 4 weeks Monthly Every 5 weeks…" at bounding box center [99, 242] width 75 height 10
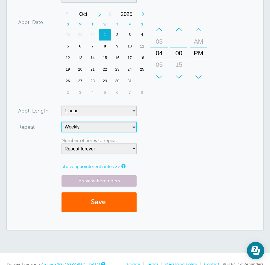
scroll to position [260, 0]
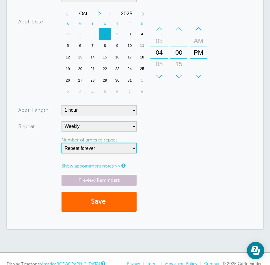
click at [99, 151] on select "Repeat forever 2 3 4 5 6 7 8 9 10 11 12 13 14 15 16 17 18 19 20" at bounding box center [99, 148] width 75 height 10
select select "8"
click at [62, 143] on select "Repeat forever 2 3 4 5 6 7 8 9 10 11 12 13 14 15 16 17 18 19 20" at bounding box center [99, 148] width 75 height 10
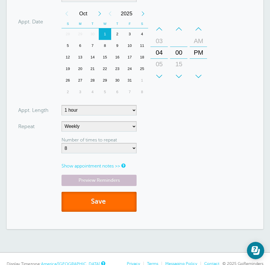
click at [120, 207] on button "Save" at bounding box center [99, 202] width 75 height 20
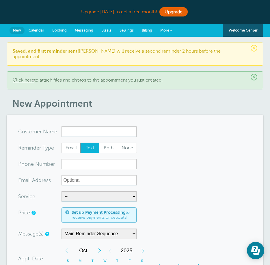
click at [81, 29] on span "Messaging" at bounding box center [84, 30] width 18 height 4
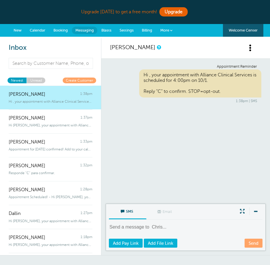
click at [161, 228] on textarea at bounding box center [186, 231] width 155 height 14
type textarea "Please make sure to submit payment before your appointment."
click at [251, 241] on link "Send" at bounding box center [254, 242] width 18 height 9
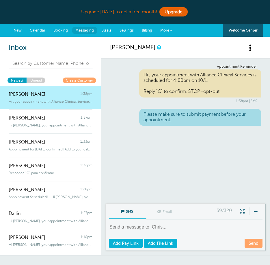
click at [22, 31] on span "New" at bounding box center [18, 30] width 8 height 4
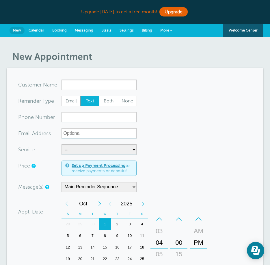
click at [81, 90] on form "You are creating a new customer. To use an existing customer select one from th…" at bounding box center [135, 230] width 234 height 302
click at [74, 83] on input "x-no-autofill" at bounding box center [99, 84] width 75 height 10
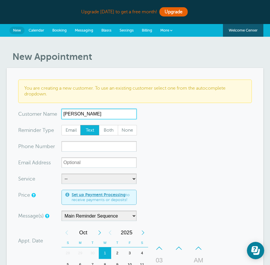
type input "[PERSON_NAME]"
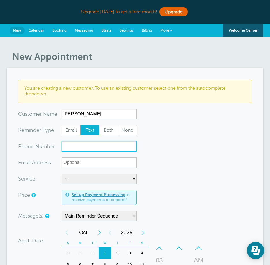
click at [80, 141] on input "xxx-no-autofill" at bounding box center [99, 146] width 75 height 10
click at [68, 151] on input "xxx-no-autofill" at bounding box center [99, 146] width 75 height 10
paste input "[PHONE_NUMBER]"
type input "[PHONE_NUMBER]"
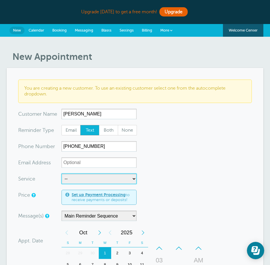
click at [73, 179] on select "-- EVAL Group Group Individual" at bounding box center [99, 178] width 75 height 10
select select "28386"
click at [62, 173] on select "-- EVAL Group Group Individual" at bounding box center [99, 178] width 75 height 10
select select "60"
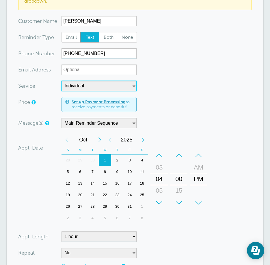
scroll to position [116, 0]
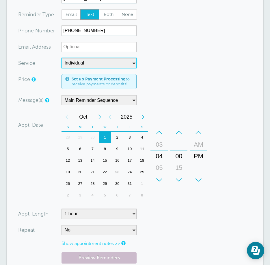
click at [160, 179] on div "+" at bounding box center [159, 180] width 17 height 12
click at [158, 132] on div "–" at bounding box center [159, 133] width 17 height 12
click at [177, 179] on div "+" at bounding box center [178, 180] width 17 height 12
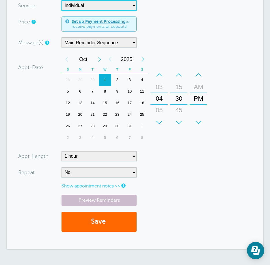
scroll to position [173, 0]
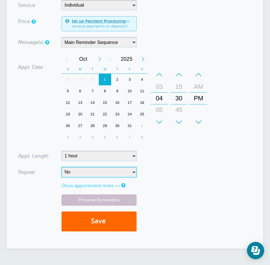
click at [90, 171] on select "No Daily Weekly Every 2 weeks Every 3 weeks Every 4 weeks Monthly Every 5 weeks…" at bounding box center [99, 172] width 75 height 10
select select "RRULE:FREQ=WEEKLY"
click at [62, 167] on select "No Daily Weekly Every 2 weeks Every 3 weeks Every 4 weeks Monthly Every 5 weeks…" at bounding box center [99, 172] width 75 height 10
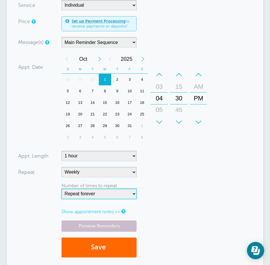
click at [98, 195] on select "Repeat forever 2 3 4 5 6 7 8 9 10 11 12 13 14 15 16 17 18 19 20" at bounding box center [99, 193] width 75 height 10
select select "8"
click at [62, 188] on select "Repeat forever 2 3 4 5 6 7 8 9 10 11 12 13 14 15 16 17 18 19 20" at bounding box center [99, 193] width 75 height 10
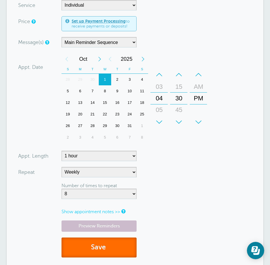
click at [108, 244] on span "submit" at bounding box center [107, 247] width 2 height 8
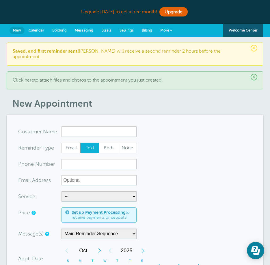
click at [88, 32] on span "Messaging" at bounding box center [84, 30] width 18 height 4
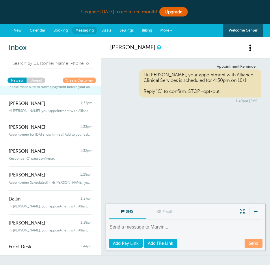
scroll to position [41, 0]
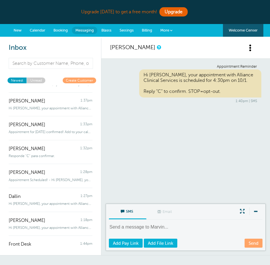
click at [24, 29] on link "New" at bounding box center [18, 30] width 16 height 13
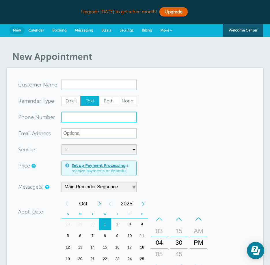
drag, startPoint x: 91, startPoint y: 87, endPoint x: 70, endPoint y: 121, distance: 39.4
click at [70, 121] on input "xxx-no-autofill" at bounding box center [99, 117] width 75 height 10
paste input "[PHONE_NUMBER]"
type input "[PHONE_NUMBER]"
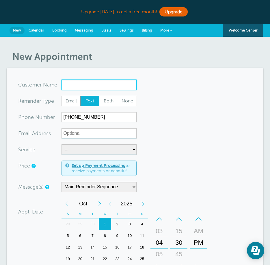
click at [71, 86] on input "x-no-autofill" at bounding box center [99, 84] width 75 height 10
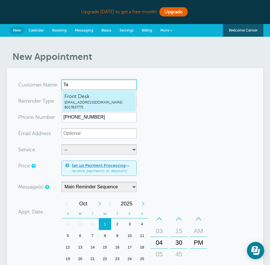
type input "Tay"
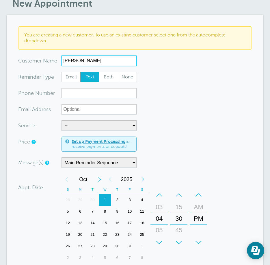
scroll to position [58, 0]
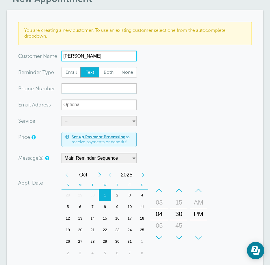
type input "Taylor Gray"
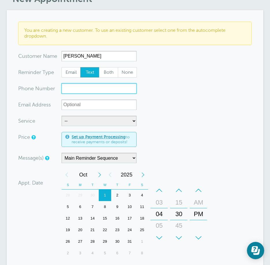
click at [80, 92] on input "xxx-no-autofill" at bounding box center [99, 88] width 75 height 10
paste input "(970) 296-4416"
type input "(970) 296-4416"
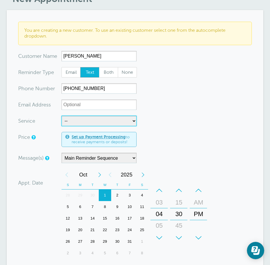
click at [75, 122] on select "-- EVAL Group Group Individual" at bounding box center [99, 121] width 75 height 10
select select "28387"
click at [62, 116] on select "-- EVAL Group Group Individual" at bounding box center [99, 121] width 75 height 10
select select "120"
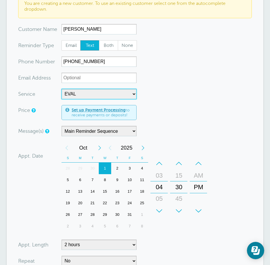
scroll to position [116, 0]
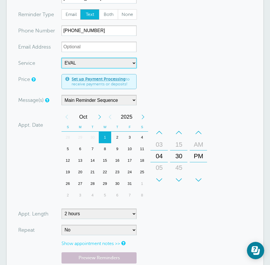
click at [80, 149] on div "6" at bounding box center [80, 149] width 12 height 12
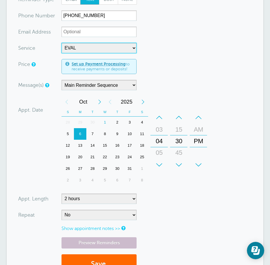
scroll to position [145, 0]
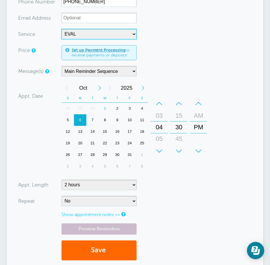
click at [164, 111] on div "03" at bounding box center [159, 116] width 14 height 12
click at [163, 107] on div "–" at bounding box center [159, 104] width 17 height 12
click at [163, 105] on div "–" at bounding box center [159, 104] width 17 height 12
click at [182, 105] on div "–" at bounding box center [178, 104] width 17 height 12
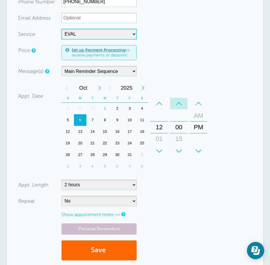
click at [182, 105] on div "–" at bounding box center [178, 104] width 17 height 12
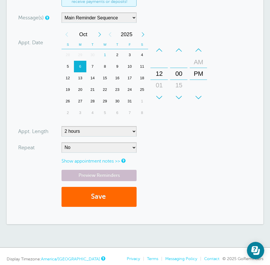
scroll to position [202, 0]
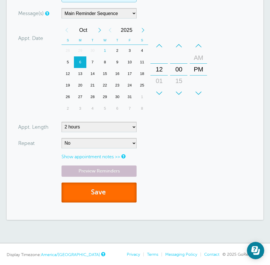
click at [120, 198] on button "Save" at bounding box center [99, 192] width 75 height 20
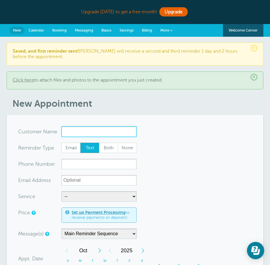
click at [86, 128] on input "x-no-autofill" at bounding box center [99, 131] width 75 height 10
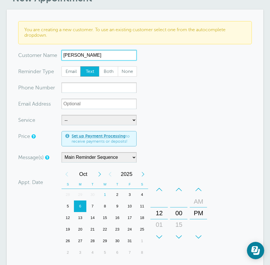
scroll to position [116, 0]
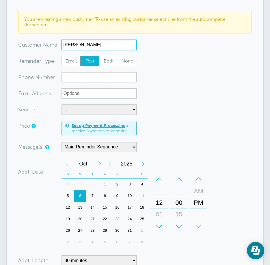
type input "[PERSON_NAME]"
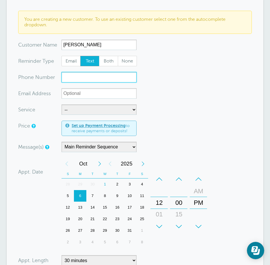
click at [79, 78] on input "xxx-no-autofill" at bounding box center [99, 77] width 75 height 10
paste input "[PHONE_NUMBER]"
type input "[PHONE_NUMBER]"
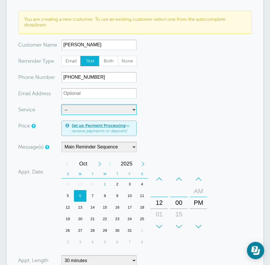
click at [83, 111] on select "-- EVAL Group Group Individual" at bounding box center [99, 109] width 75 height 10
select select "28386"
click at [62, 104] on select "-- EVAL Group Group Individual" at bounding box center [99, 109] width 75 height 10
select select "60"
click at [164, 231] on div "+" at bounding box center [159, 227] width 17 height 12
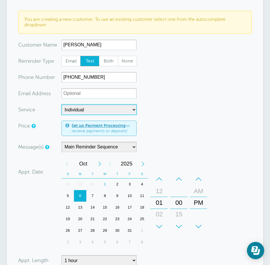
click at [163, 230] on div "+" at bounding box center [159, 227] width 17 height 12
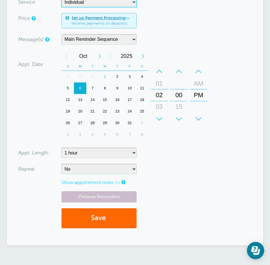
scroll to position [231, 0]
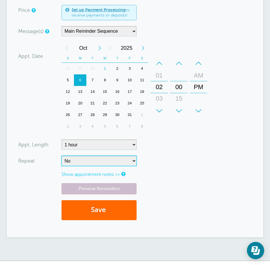
click at [115, 162] on select "No Daily Weekly Every 2 weeks Every 3 weeks Every 4 weeks Monthly Every 5 weeks…" at bounding box center [99, 160] width 75 height 10
select select "RRULE:FREQ=WEEKLY"
click at [62, 155] on select "No Daily Weekly Every 2 weeks Every 3 weeks Every 4 weeks Monthly Every 5 weeks…" at bounding box center [99, 160] width 75 height 10
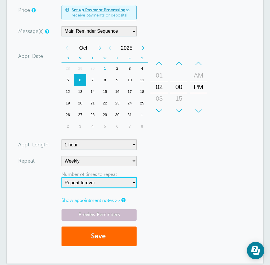
click at [97, 186] on select "Repeat forever 2 3 4 5 6 7 8 9 10 11 12 13 14 15 16 17 18 19 20" at bounding box center [99, 182] width 75 height 10
select select "8"
click at [62, 177] on select "Repeat forever 2 3 4 5 6 7 8 9 10 11 12 13 14 15 16 17 18 19 20" at bounding box center [99, 182] width 75 height 10
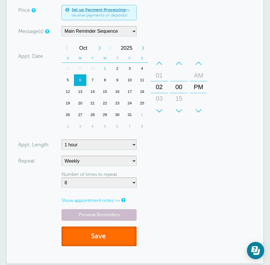
click at [112, 242] on button "Save" at bounding box center [99, 236] width 75 height 20
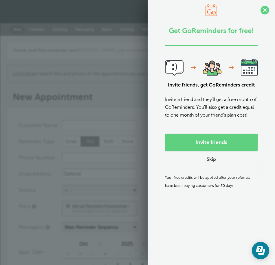
click at [214, 165] on div "Invite friends Skip Your free credits will be applied after your referrals have…" at bounding box center [211, 162] width 92 height 56
click at [211, 163] on link "Skip" at bounding box center [210, 160] width 9 height 6
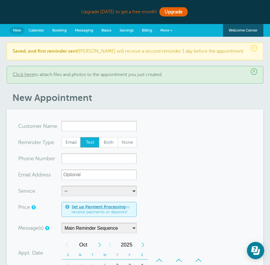
click at [158, 33] on link "More" at bounding box center [166, 30] width 20 height 13
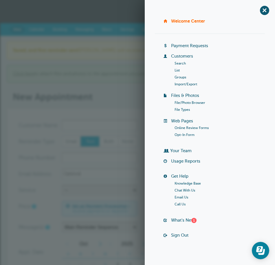
click at [186, 57] on link "Customers" at bounding box center [182, 56] width 22 height 5
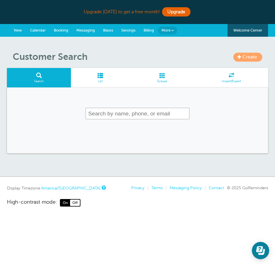
click at [104, 79] on span "List" at bounding box center [100, 80] width 53 height 3
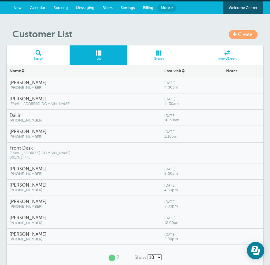
scroll to position [99, 0]
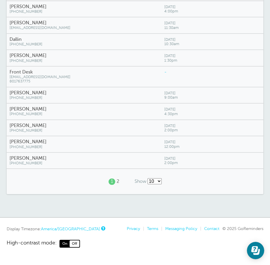
click at [20, 96] on span "[PHONE_NUMBER]" at bounding box center [84, 98] width 149 height 4
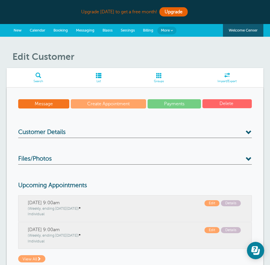
scroll to position [29, 0]
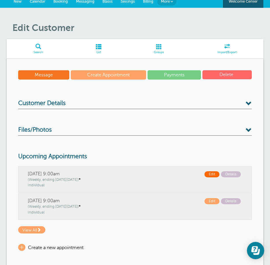
click at [211, 173] on span "Edit" at bounding box center [212, 174] width 15 height 6
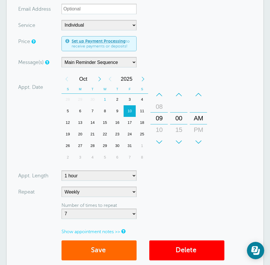
scroll to position [145, 0]
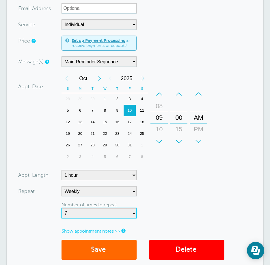
click at [90, 212] on select "Repeat forever 2 3 4 5 6 7 8 9 10 11 12 13 14 15 16 17 18 19 20" at bounding box center [99, 213] width 75 height 10
click at [197, 210] on form "You are creating a new customer. To use an existing customer select one from th…" at bounding box center [135, 109] width 234 height 312
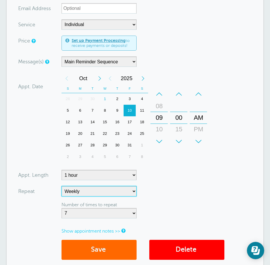
click at [102, 186] on select "No Daily Weekly Every 2 weeks Every 3 weeks Every 4 weeks Monthly Every 5 weeks…" at bounding box center [99, 191] width 75 height 10
select select
click at [62, 186] on select "No Daily Weekly Every 2 weeks Every 3 weeks Every 4 weeks Monthly Every 5 weeks…" at bounding box center [99, 191] width 75 height 10
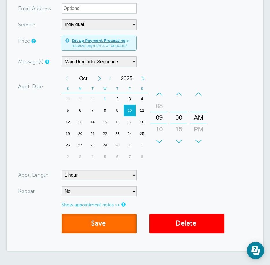
click at [100, 230] on button "Save" at bounding box center [99, 224] width 75 height 20
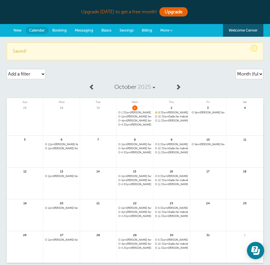
click at [219, 144] on span "9am [PERSON_NAME] for Individual" at bounding box center [208, 144] width 33 height 3
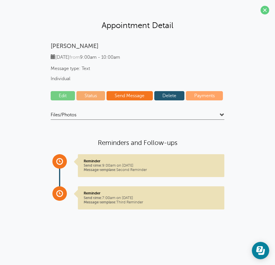
click at [169, 96] on link "Delete" at bounding box center [169, 95] width 30 height 9
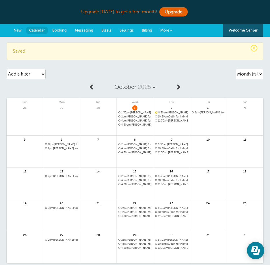
click at [18, 27] on link "New" at bounding box center [18, 30] width 16 height 13
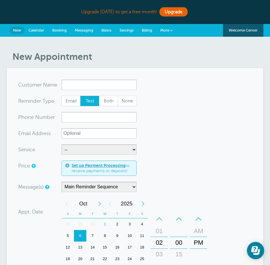
type input "F"
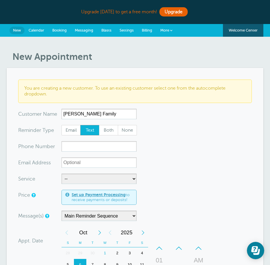
type input "Wolfson Family"
click at [87, 141] on input "xxx-no-autofill" at bounding box center [99, 146] width 75 height 10
click at [79, 143] on input "xxx-no-autofill" at bounding box center [99, 146] width 75 height 10
paste input "[PHONE_NUMBER]"
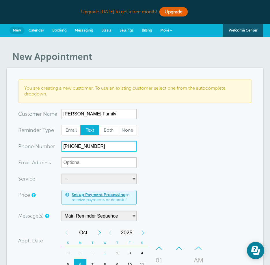
type input "[PHONE_NUMBER]"
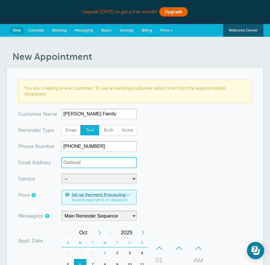
click at [92, 166] on input "xx-no-autofill" at bounding box center [99, 162] width 75 height 10
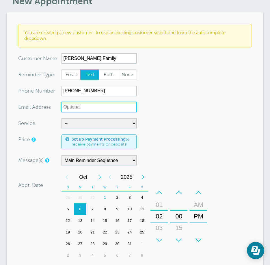
scroll to position [58, 0]
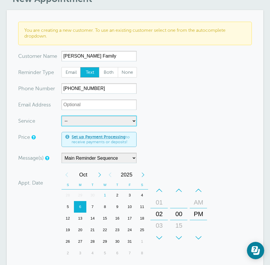
click at [126, 123] on select "-- EVAL Group Group Individual" at bounding box center [99, 121] width 75 height 10
select select "28386"
click at [62, 116] on select "-- EVAL Group Group Individual" at bounding box center [99, 121] width 75 height 10
select select "60"
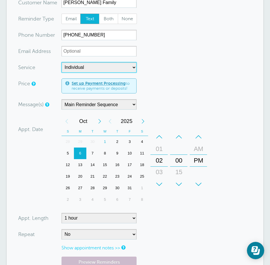
scroll to position [116, 0]
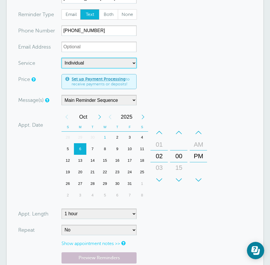
click at [160, 178] on div "+" at bounding box center [159, 180] width 17 height 12
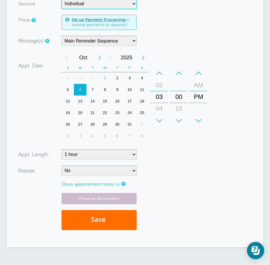
scroll to position [173, 0]
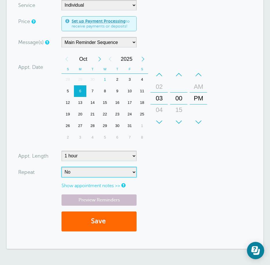
click at [87, 177] on select "No Daily Weekly Every 2 weeks Every 3 weeks Every 4 weeks Monthly Every 5 weeks…" at bounding box center [99, 172] width 75 height 10
select select "RRULE:FREQ=WEEKLY"
click at [62, 167] on select "No Daily Weekly Every 2 weeks Every 3 weeks Every 4 weeks Monthly Every 5 weeks…" at bounding box center [99, 172] width 75 height 10
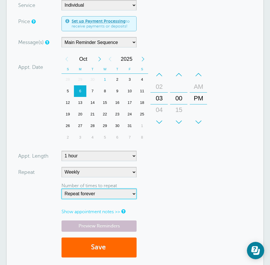
click at [78, 194] on select "Repeat forever 2 3 4 5 6 7 8 9 10 11 12 13 14 15 16 17 18 19 20" at bounding box center [99, 193] width 75 height 10
select select "7"
click at [62, 188] on select "Repeat forever 2 3 4 5 6 7 8 9 10 11 12 13 14 15 16 17 18 19 20" at bounding box center [99, 193] width 75 height 10
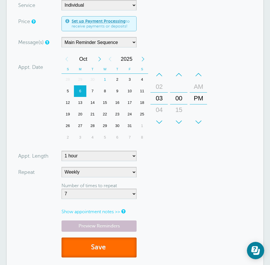
click at [92, 245] on button "Save" at bounding box center [99, 247] width 75 height 20
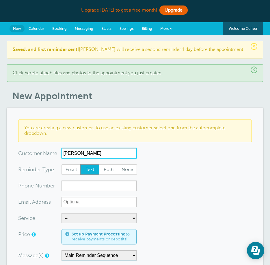
scroll to position [87, 0]
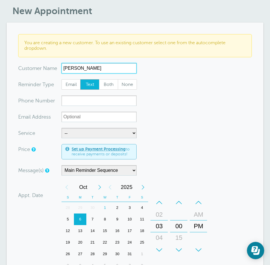
type input "[PERSON_NAME]"
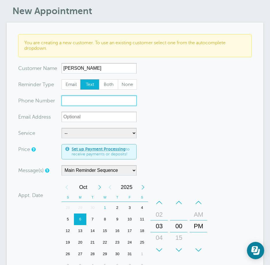
click at [92, 103] on input "xxx-no-autofill" at bounding box center [99, 100] width 75 height 10
click at [81, 104] on input "xxx-no-autofill" at bounding box center [99, 100] width 75 height 10
paste input "[PHONE_NUMBER]"
type input "[PHONE_NUMBER]"
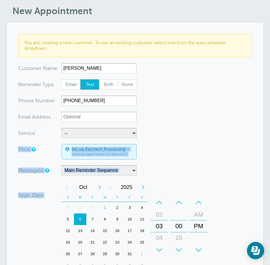
click at [78, 138] on form "You are creating a new customer. To use an existing customer select one from th…" at bounding box center [135, 199] width 234 height 331
drag, startPoint x: 78, startPoint y: 138, endPoint x: 67, endPoint y: 134, distance: 11.7
click at [68, 135] on select "-- EVAL Group Group Individual" at bounding box center [99, 133] width 75 height 10
select select "28386"
click at [62, 128] on select "-- EVAL Group Group Individual" at bounding box center [99, 133] width 75 height 10
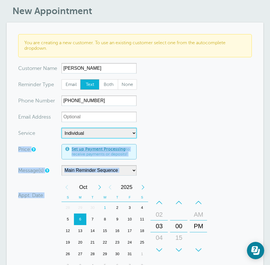
select select "60"
click at [62, 188] on div "Previous Month" at bounding box center [67, 187] width 10 height 12
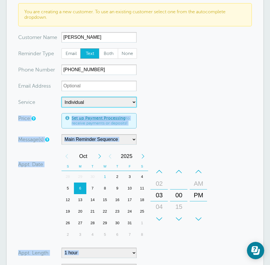
scroll to position [145, 0]
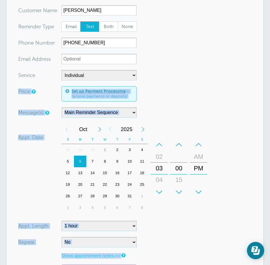
click at [43, 172] on div "Appt. Date 10/06/2025 15:00 Calendar Time + – Month January February March Apri…" at bounding box center [113, 168] width 191 height 91
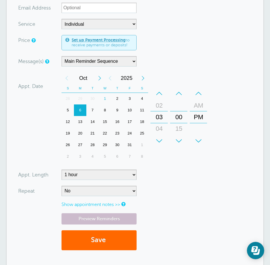
scroll to position [202, 0]
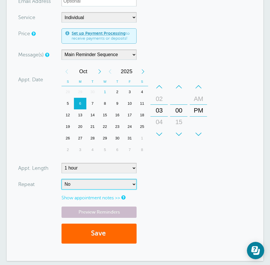
click at [96, 184] on select "No Daily Weekly Every 2 weeks Every 3 weeks Every 4 weeks Monthly Every 5 weeks…" at bounding box center [99, 184] width 75 height 10
select select "RRULE:FREQ=WEEKLY"
click at [62, 179] on select "No Daily Weekly Every 2 weeks Every 3 weeks Every 4 weeks Monthly Every 5 weeks…" at bounding box center [99, 184] width 75 height 10
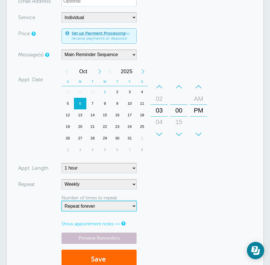
click at [90, 211] on select "Repeat forever 2 3 4 5 6 7 8 9 10 11 12 13 14 15 16 17 18 19 20" at bounding box center [99, 206] width 75 height 10
select select "8"
click at [62, 201] on select "Repeat forever 2 3 4 5 6 7 8 9 10 11 12 13 14 15 16 17 18 19 20" at bounding box center [99, 206] width 75 height 10
click at [198, 160] on form "You are creating a new customer. To use an existing customer select one from th…" at bounding box center [135, 96] width 234 height 357
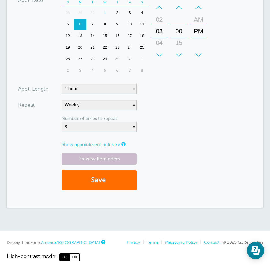
scroll to position [289, 0]
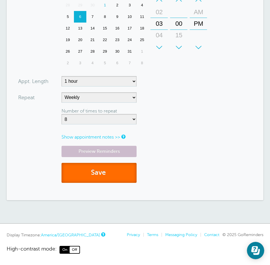
click at [123, 171] on button "Save" at bounding box center [99, 173] width 75 height 20
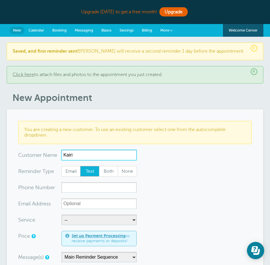
drag, startPoint x: 95, startPoint y: 155, endPoint x: 32, endPoint y: 152, distance: 62.5
click at [32, 152] on div "x-no-autofill Cus tomer N ame Kairi No search results. Edit Remove" at bounding box center [77, 155] width 118 height 10
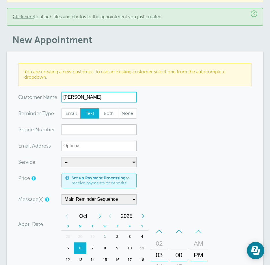
type input "Lex Maynez"
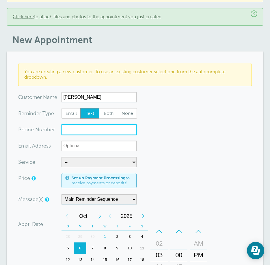
click at [90, 133] on input "xxx-no-autofill" at bounding box center [99, 129] width 75 height 10
paste input "385-539-5927"
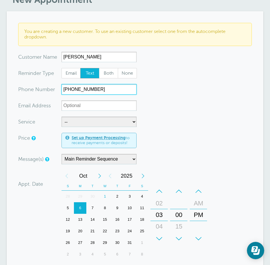
scroll to position [116, 0]
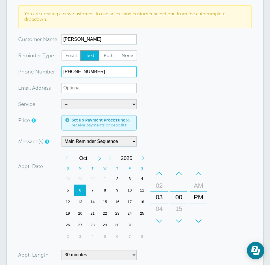
type input "385-539-5927"
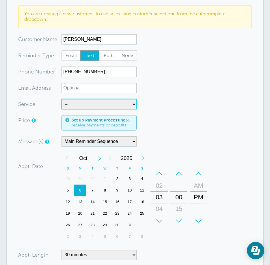
click at [78, 107] on select "-- EVAL Group Group Individual" at bounding box center [99, 104] width 75 height 10
select select "28386"
click at [62, 99] on select "-- EVAL Group Group Individual" at bounding box center [99, 104] width 75 height 10
select select "60"
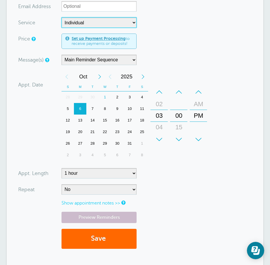
scroll to position [202, 0]
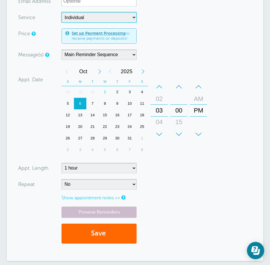
click at [161, 129] on div "+" at bounding box center [159, 134] width 17 height 12
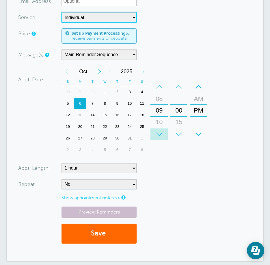
click at [161, 129] on div "+" at bounding box center [159, 134] width 17 height 12
click at [198, 86] on div "–" at bounding box center [198, 87] width 17 height 12
click at [95, 101] on div "7" at bounding box center [92, 104] width 12 height 12
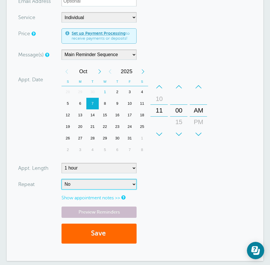
click at [88, 188] on select "No Daily Weekly Every 2 weeks Every 3 weeks Every 4 weeks Monthly Every 5 weeks…" at bounding box center [99, 184] width 75 height 10
select select "RRULE:FREQ=WEEKLY"
click at [62, 179] on select "No Daily Weekly Every 2 weeks Every 3 weeks Every 4 weeks Monthly Every 5 weeks…" at bounding box center [99, 184] width 75 height 10
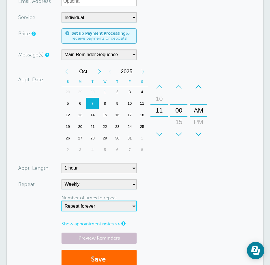
drag, startPoint x: 88, startPoint y: 206, endPoint x: 89, endPoint y: 201, distance: 4.7
click at [88, 206] on select "Repeat forever 2 3 4 5 6 7 8 9 10 11 12 13 14 15 16 17 18 19 20" at bounding box center [99, 206] width 75 height 10
select select "8"
click at [62, 201] on select "Repeat forever 2 3 4 5 6 7 8 9 10 11 12 13 14 15 16 17 18 19 20" at bounding box center [99, 206] width 75 height 10
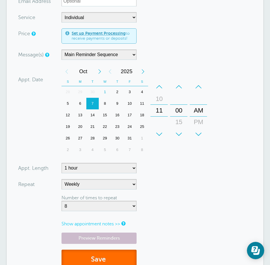
click at [121, 261] on button "Save" at bounding box center [99, 259] width 75 height 20
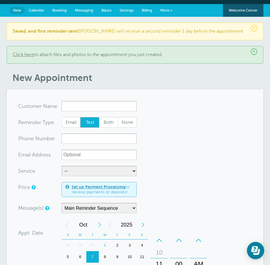
scroll to position [58, 0]
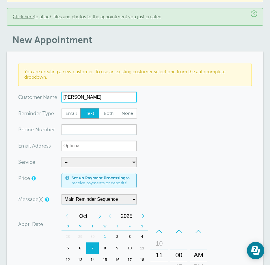
type input "Conner Weiss"
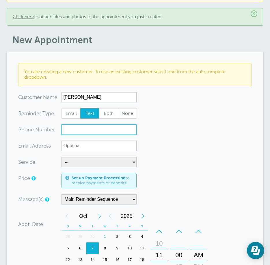
click at [80, 133] on input "xxx-no-autofill" at bounding box center [99, 129] width 75 height 10
click at [81, 129] on input "xxx-no-autofill" at bounding box center [99, 129] width 75 height 10
paste input "(315) 404-8014"
type input "(315) 404-8014"
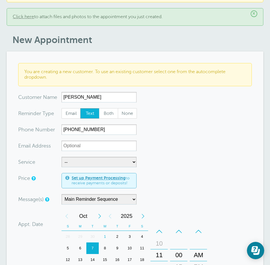
click at [78, 167] on form "You are creating a new customer. To use an existing customer select one from th…" at bounding box center [135, 228] width 234 height 331
click at [78, 166] on select "-- EVAL Group Group Individual" at bounding box center [99, 162] width 75 height 10
select select "28386"
click at [62, 157] on select "-- EVAL Group Group Individual" at bounding box center [99, 162] width 75 height 10
select select "60"
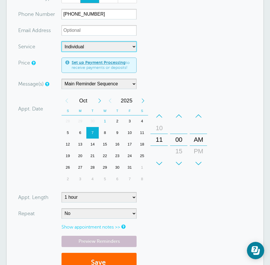
scroll to position [173, 0]
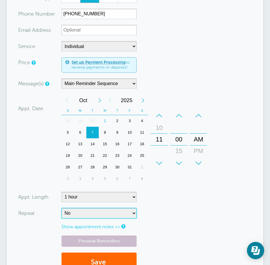
click at [66, 214] on select "No Daily Weekly Every 2 weeks Every 3 weeks Every 4 weeks Monthly Every 5 weeks…" at bounding box center [99, 213] width 75 height 10
select select "RRULE:FREQ=WEEKLY"
click at [62, 208] on select "No Daily Weekly Every 2 weeks Every 3 weeks Every 4 weeks Monthly Every 5 weeks…" at bounding box center [99, 213] width 75 height 10
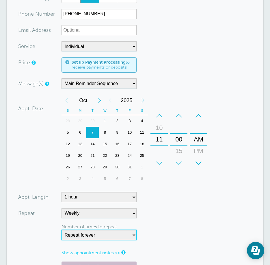
click at [89, 238] on select "Repeat forever 2 3 4 5 6 7 8 9 10 11 12 13 14 15 16 17 18 19 20" at bounding box center [99, 234] width 75 height 10
select select "8"
click at [62, 229] on select "Repeat forever 2 3 4 5 6 7 8 9 10 11 12 13 14 15 16 17 18 19 20" at bounding box center [99, 234] width 75 height 10
click at [182, 162] on div "+" at bounding box center [178, 163] width 17 height 12
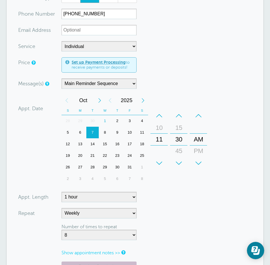
click at [217, 209] on form "You are creating a new customer. To use an existing customer select one from th…" at bounding box center [135, 125] width 234 height 357
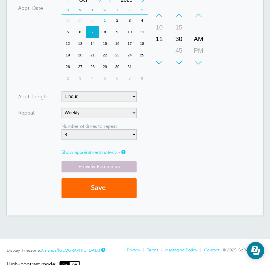
scroll to position [289, 0]
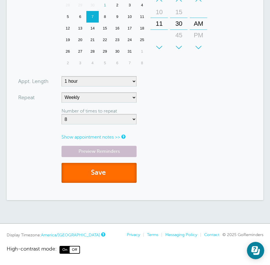
click at [121, 168] on button "Save" at bounding box center [99, 173] width 75 height 20
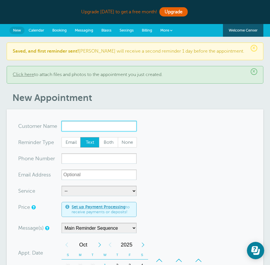
type input "a"
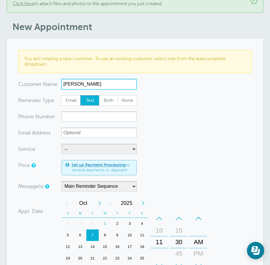
scroll to position [87, 0]
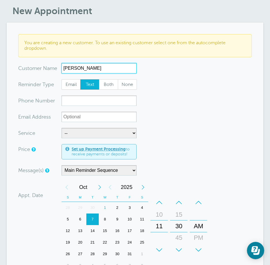
type input "Austin Corry"
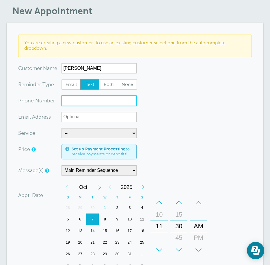
click at [82, 101] on input "xxx-no-autofill" at bounding box center [99, 100] width 75 height 10
paste input "(435) 633-3646"
type input "(435) 633-3646"
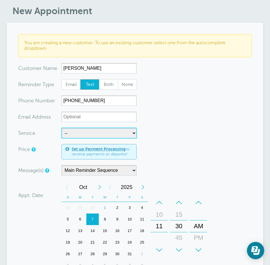
click at [85, 134] on select "-- EVAL Group Group Individual" at bounding box center [99, 133] width 75 height 10
select select "28386"
click at [62, 128] on select "-- EVAL Group Group Individual" at bounding box center [99, 133] width 75 height 10
select select "60"
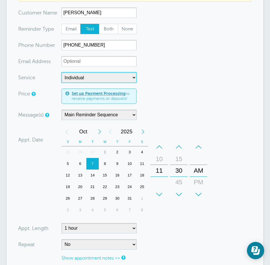
scroll to position [145, 0]
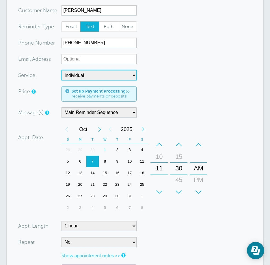
click at [182, 145] on div "–" at bounding box center [178, 145] width 17 height 12
click at [164, 145] on div "–" at bounding box center [159, 145] width 17 height 12
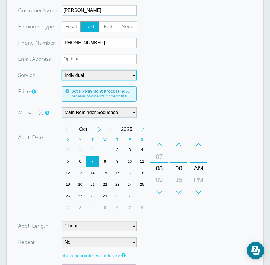
click at [164, 145] on div "–" at bounding box center [159, 145] width 17 height 12
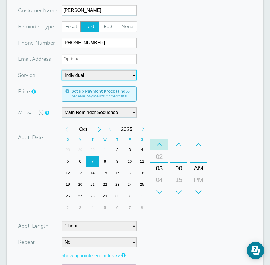
click at [164, 145] on div "–" at bounding box center [159, 145] width 17 height 12
click at [202, 191] on div "+" at bounding box center [198, 192] width 17 height 12
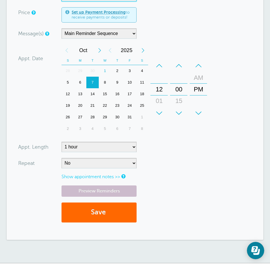
scroll to position [231, 0]
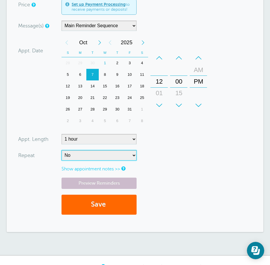
click at [75, 156] on select "No Daily Weekly Every 2 weeks Every 3 weeks Every 4 weeks Monthly Every 5 weeks…" at bounding box center [99, 155] width 75 height 10
select select "RRULE:FREQ=WEEKLY"
click at [62, 150] on select "No Daily Weekly Every 2 weeks Every 3 weeks Every 4 weeks Monthly Every 5 weeks…" at bounding box center [99, 155] width 75 height 10
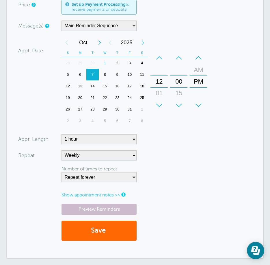
click at [101, 182] on div "Number of times to repeat Repeat forever 2 3 4 5 6 7 8 9 10 11 12 13 14 15 16 1…" at bounding box center [77, 176] width 118 height 20
click at [101, 180] on select "Repeat forever 2 3 4 5 6 7 8 9 10 11 12 13 14 15 16 17 18 19 20" at bounding box center [99, 177] width 75 height 10
select select "8"
click at [62, 172] on select "Repeat forever 2 3 4 5 6 7 8 9 10 11 12 13 14 15 16 17 18 19 20" at bounding box center [99, 177] width 75 height 10
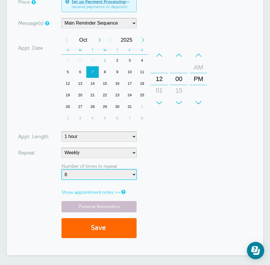
scroll to position [289, 0]
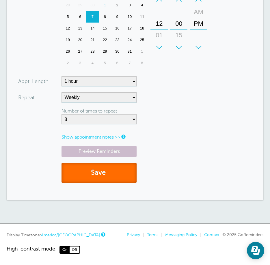
click at [118, 168] on button "Save" at bounding box center [99, 173] width 75 height 20
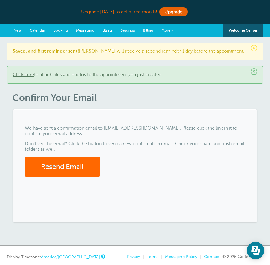
click at [20, 27] on link "New" at bounding box center [18, 30] width 16 height 13
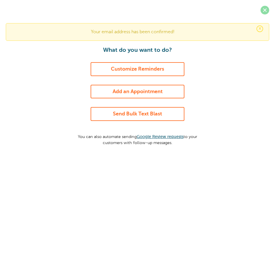
click at [263, 6] on span at bounding box center [264, 10] width 9 height 9
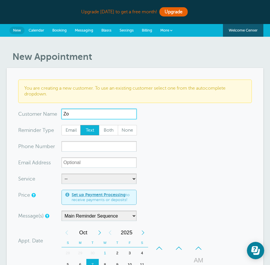
type input "Z"
type input "[PERSON_NAME]"
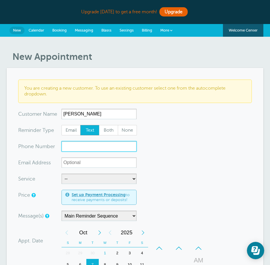
click at [86, 146] on input "xxx-no-autofill" at bounding box center [99, 146] width 75 height 10
paste input "[PHONE_NUMBER]"
type input "[PHONE_NUMBER]"
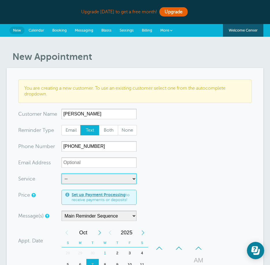
click at [86, 179] on select "-- EVAL Group Group Individual" at bounding box center [99, 178] width 75 height 10
select select "28386"
click at [62, 173] on select "-- EVAL Group Group Individual" at bounding box center [99, 178] width 75 height 10
select select "60"
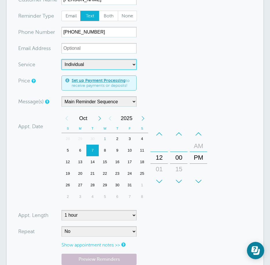
scroll to position [116, 0]
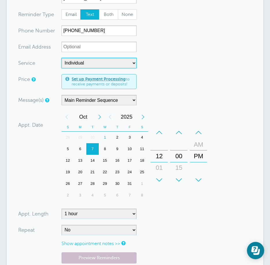
click at [159, 176] on div "+" at bounding box center [159, 180] width 17 height 12
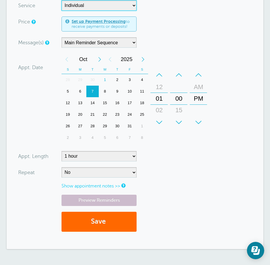
scroll to position [173, 0]
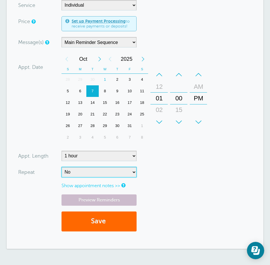
click at [96, 174] on select "No Daily Weekly Every 2 weeks Every 3 weeks Every 4 weeks Monthly Every 5 weeks…" at bounding box center [99, 172] width 75 height 10
select select "RRULE:FREQ=WEEKLY"
click at [62, 167] on select "No Daily Weekly Every 2 weeks Every 3 weeks Every 4 weeks Monthly Every 5 weeks…" at bounding box center [99, 172] width 75 height 10
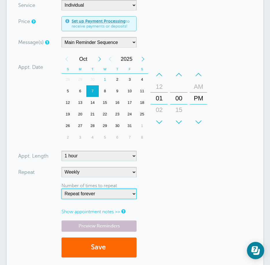
click at [101, 195] on select "Repeat forever 2 3 4 5 6 7 8 9 10 11 12 13 14 15 16 17 18 19 20" at bounding box center [99, 193] width 75 height 10
select select "8"
click at [62, 188] on select "Repeat forever 2 3 4 5 6 7 8 9 10 11 12 13 14 15 16 17 18 19 20" at bounding box center [99, 193] width 75 height 10
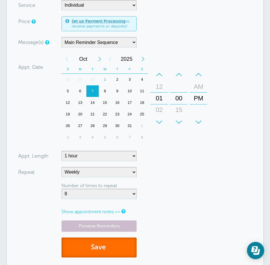
click at [114, 250] on button "Save" at bounding box center [99, 247] width 75 height 20
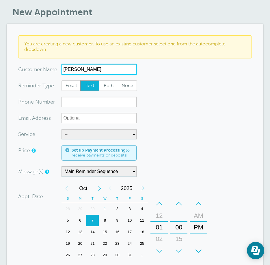
scroll to position [116, 0]
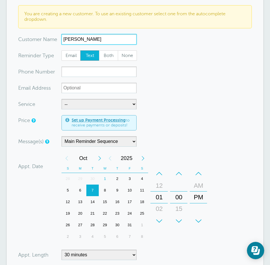
type input "[PERSON_NAME]"
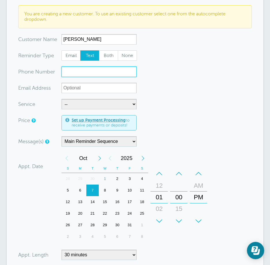
click at [93, 75] on input "xxx-no-autofill" at bounding box center [99, 71] width 75 height 10
paste input "(801) 372-3560"
type input "[PHONE_NUMBER]"
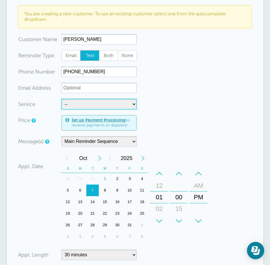
click at [103, 108] on select "-- EVAL Group Group Individual" at bounding box center [99, 104] width 75 height 10
select select "28386"
click at [62, 99] on select "-- EVAL Group Group Individual" at bounding box center [99, 104] width 75 height 10
select select "60"
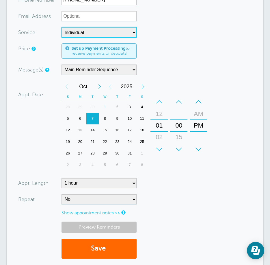
scroll to position [202, 0]
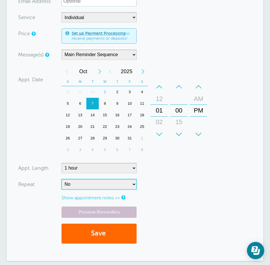
click at [93, 181] on select "No Daily Weekly Every 2 weeks Every 3 weeks Every 4 weeks Monthly Every 5 weeks…" at bounding box center [99, 184] width 75 height 10
select select "RRULE:FREQ=WEEKLY"
click at [62, 179] on select "No Daily Weekly Every 2 weeks Every 3 weeks Every 4 weeks Monthly Every 5 weeks…" at bounding box center [99, 184] width 75 height 10
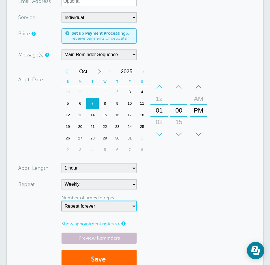
drag, startPoint x: 96, startPoint y: 209, endPoint x: 97, endPoint y: 200, distance: 8.7
click at [96, 209] on select "Repeat forever 2 3 4 5 6 7 8 9 10 11 12 13 14 15 16 17 18 19 20" at bounding box center [99, 206] width 75 height 10
select select "8"
click at [62, 201] on select "Repeat forever 2 3 4 5 6 7 8 9 10 11 12 13 14 15 16 17 18 19 20" at bounding box center [99, 206] width 75 height 10
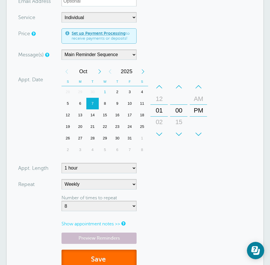
click at [97, 260] on button "Save" at bounding box center [99, 259] width 75 height 20
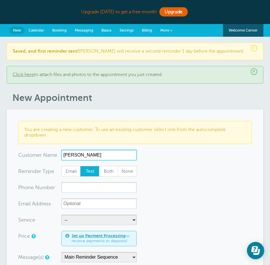
type input "Trevor Hampton"
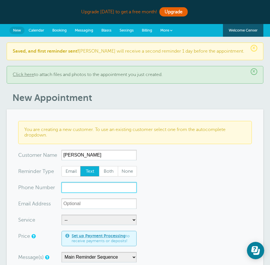
click at [78, 188] on input "xxx-no-autofill" at bounding box center [99, 187] width 75 height 10
paste input "(385) 395-2240"
type input "(385) 395-2240"
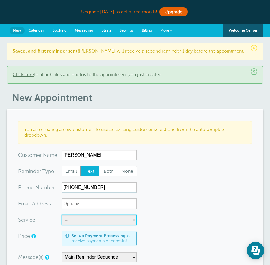
click at [80, 221] on select "-- EVAL Group Group Individual" at bounding box center [99, 219] width 75 height 10
select select "28386"
click at [62, 214] on select "-- EVAL Group Group Individual" at bounding box center [99, 219] width 75 height 10
select select "60"
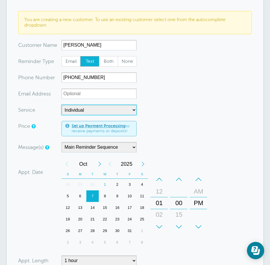
scroll to position [145, 0]
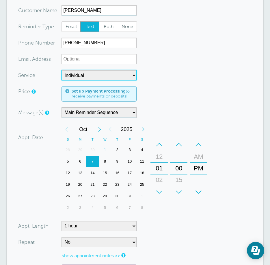
click at [162, 193] on div "+" at bounding box center [159, 192] width 17 height 12
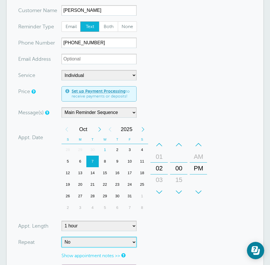
click at [98, 244] on select "No Daily Weekly Every 2 weeks Every 3 weeks Every 4 weeks Monthly Every 5 weeks…" at bounding box center [99, 242] width 75 height 10
select select "RRULE:FREQ=WEEKLY"
click at [62, 237] on select "No Daily Weekly Every 2 weeks Every 3 weeks Every 4 weeks Monthly Every 5 weeks…" at bounding box center [99, 242] width 75 height 10
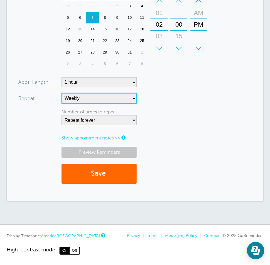
scroll to position [289, 0]
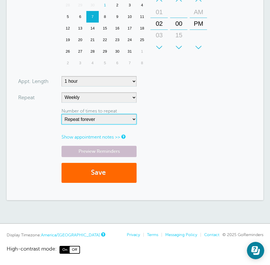
click at [84, 123] on select "Repeat forever 2 3 4 5 6 7 8 9 10 11 12 13 14 15 16 17 18 19 20" at bounding box center [99, 119] width 75 height 10
select select "8"
click at [62, 114] on select "Repeat forever 2 3 4 5 6 7 8 9 10 11 12 13 14 15 16 17 18 19 20" at bounding box center [99, 119] width 75 height 10
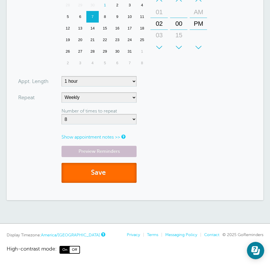
click at [100, 171] on button "Save" at bounding box center [99, 173] width 75 height 20
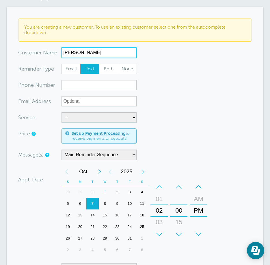
scroll to position [116, 0]
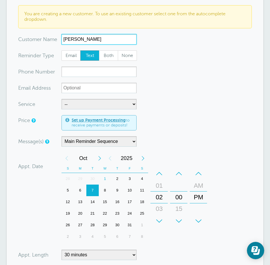
type input "[PERSON_NAME]"
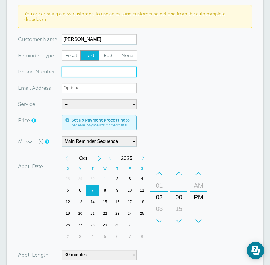
click at [95, 74] on input "xxx-no-autofill" at bounding box center [99, 71] width 75 height 10
paste input "[PHONE_NUMBER]"
type input "[PHONE_NUMBER]"
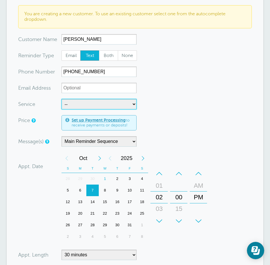
click at [78, 105] on select "-- EVAL Group Group Individual" at bounding box center [99, 104] width 75 height 10
select select "28386"
click at [62, 99] on select "-- EVAL Group Group Individual" at bounding box center [99, 104] width 75 height 10
select select "60"
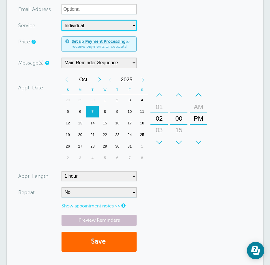
scroll to position [202, 0]
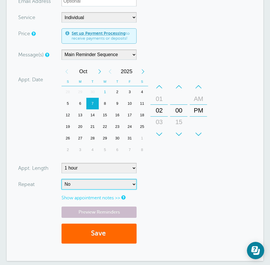
click at [85, 183] on select "No Daily Weekly Every 2 weeks Every 3 weeks Every 4 weeks Monthly Every 5 weeks…" at bounding box center [99, 184] width 75 height 10
select select "RRULE:FREQ=WEEKLY"
click at [62, 179] on select "No Daily Weekly Every 2 weeks Every 3 weeks Every 4 weeks Monthly Every 5 weeks…" at bounding box center [99, 184] width 75 height 10
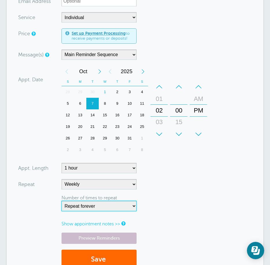
click at [92, 209] on select "Repeat forever 2 3 4 5 6 7 8 9 10 11 12 13 14 15 16 17 18 19 20" at bounding box center [99, 206] width 75 height 10
select select "8"
click at [62, 201] on select "Repeat forever 2 3 4 5 6 7 8 9 10 11 12 13 14 15 16 17 18 19 20" at bounding box center [99, 206] width 75 height 10
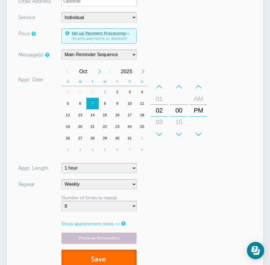
click at [105, 260] on button "Save" at bounding box center [99, 259] width 75 height 20
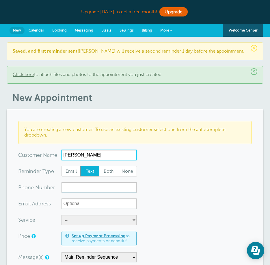
type input "Jesse Williams"
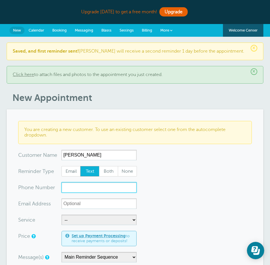
click at [70, 186] on input "xxx-no-autofill" at bounding box center [99, 187] width 75 height 10
paste input "(801) 882-4793"
type input "(801) 882-4793"
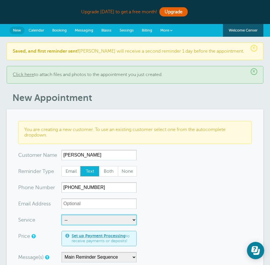
click at [94, 225] on select "-- EVAL Group Group Individual" at bounding box center [99, 219] width 75 height 10
select select "28386"
click at [62, 214] on select "-- EVAL Group Group Individual" at bounding box center [99, 219] width 75 height 10
select select "60"
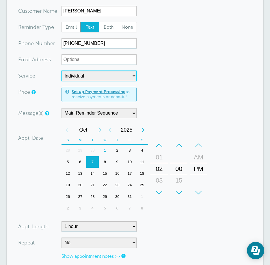
scroll to position [145, 0]
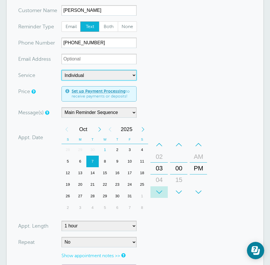
click at [162, 188] on div "+" at bounding box center [159, 192] width 17 height 12
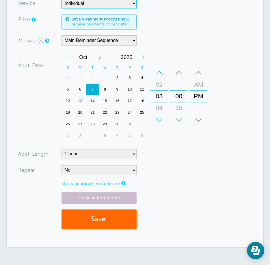
scroll to position [231, 0]
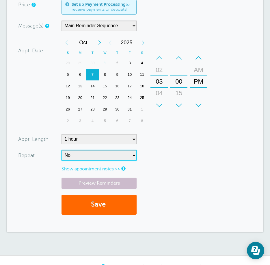
click at [78, 158] on select "No Daily Weekly Every 2 weeks Every 3 weeks Every 4 weeks Monthly Every 5 weeks…" at bounding box center [99, 155] width 75 height 10
select select "RRULE:FREQ=WEEKLY"
click at [62, 150] on select "No Daily Weekly Every 2 weeks Every 3 weeks Every 4 weeks Monthly Every 5 weeks…" at bounding box center [99, 155] width 75 height 10
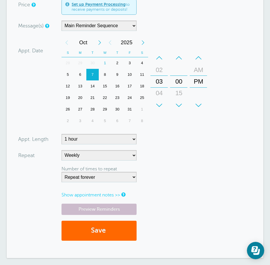
click at [110, 171] on div "Number of times to repeat Repeat forever 2 3 4 5 6 7 8 9 10 11 12 13 14 15 16 1…" at bounding box center [99, 174] width 75 height 16
click at [110, 176] on select "Repeat forever 2 3 4 5 6 7 8 9 10 11 12 13 14 15 16 17 18 19 20" at bounding box center [99, 177] width 75 height 10
select select "8"
click at [62, 172] on select "Repeat forever 2 3 4 5 6 7 8 9 10 11 12 13 14 15 16 17 18 19 20" at bounding box center [99, 177] width 75 height 10
click at [116, 229] on button "Save" at bounding box center [99, 231] width 75 height 20
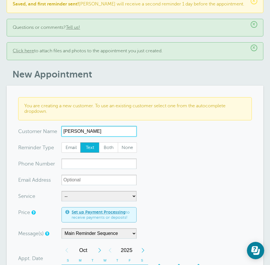
scroll to position [116, 0]
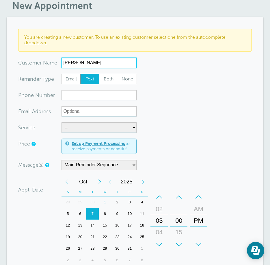
type input "Anthony Kramer"
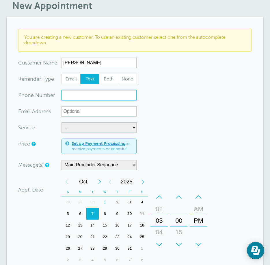
click at [100, 94] on input "xxx-no-autofill" at bounding box center [99, 95] width 75 height 10
click at [96, 96] on input "xxx-no-autofill" at bounding box center [99, 95] width 75 height 10
paste input "(801)946-0947"
type input "(801)946-0947"
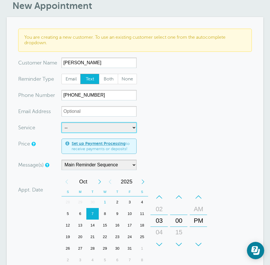
click at [80, 125] on select "-- EVAL Group Group Individual" at bounding box center [99, 127] width 75 height 10
select select "28386"
click at [62, 122] on select "-- EVAL Group Group Individual" at bounding box center [99, 127] width 75 height 10
select select "60"
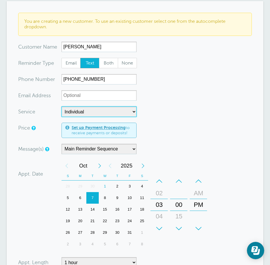
scroll to position [145, 0]
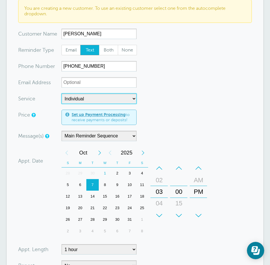
click at [164, 213] on div "+" at bounding box center [159, 216] width 17 height 12
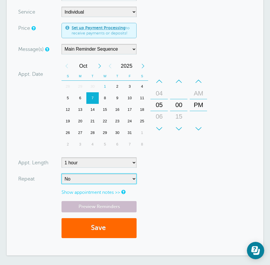
click at [83, 179] on select "No Daily Weekly Every 2 weeks Every 3 weeks Every 4 weeks Monthly Every 5 weeks…" at bounding box center [99, 178] width 75 height 10
select select "RRULE:FREQ=WEEKLY"
click at [62, 173] on select "No Daily Weekly Every 2 weeks Every 3 weeks Every 4 weeks Monthly Every 5 weeks…" at bounding box center [99, 178] width 75 height 10
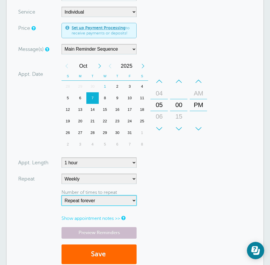
click at [92, 201] on select "Repeat forever 2 3 4 5 6 7 8 9 10 11 12 13 14 15 16 17 18 19 20" at bounding box center [99, 200] width 75 height 10
select select "8"
click at [62, 195] on select "Repeat forever 2 3 4 5 6 7 8 9 10 11 12 13 14 15 16 17 18 19 20" at bounding box center [99, 200] width 75 height 10
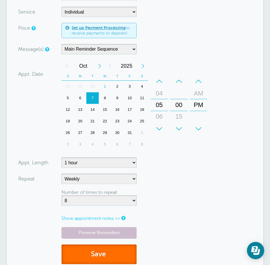
click at [91, 253] on button "Save" at bounding box center [99, 254] width 75 height 20
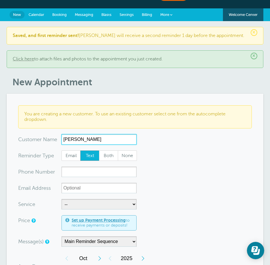
scroll to position [29, 0]
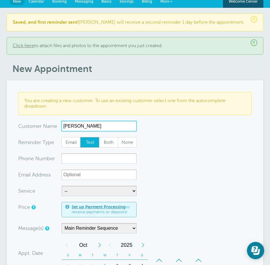
type input "[PERSON_NAME]"
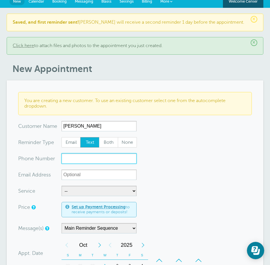
drag, startPoint x: 79, startPoint y: 155, endPoint x: 75, endPoint y: 155, distance: 4.3
click at [79, 155] on input "xxx-no-autofill" at bounding box center [99, 158] width 75 height 10
click at [93, 158] on input "xxx-no-autofill" at bounding box center [99, 158] width 75 height 10
paste input "8014046901"
type input "8014046901"
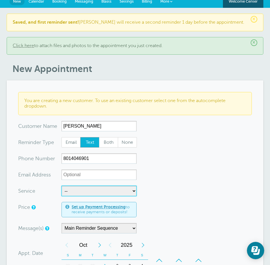
click at [91, 193] on select "-- EVAL Group Group Individual" at bounding box center [99, 191] width 75 height 10
select select "28386"
click at [62, 186] on select "-- EVAL Group Group Individual" at bounding box center [99, 191] width 75 height 10
select select "60"
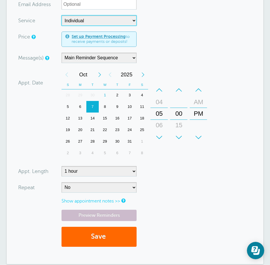
scroll to position [202, 0]
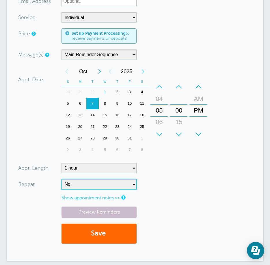
click at [101, 187] on select "No Daily Weekly Every 2 weeks Every 3 weeks Every 4 weeks Monthly Every 5 weeks…" at bounding box center [99, 184] width 75 height 10
select select "RRULE:FREQ=WEEKLY"
click at [62, 179] on select "No Daily Weekly Every 2 weeks Every 3 weeks Every 4 weeks Monthly Every 5 weeks…" at bounding box center [99, 184] width 75 height 10
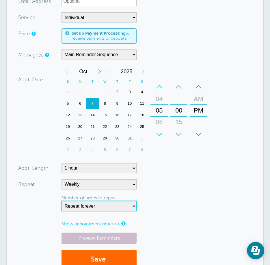
click at [95, 205] on select "Repeat forever 2 3 4 5 6 7 8 9 10 11 12 13 14 15 16 17 18 19 20" at bounding box center [99, 206] width 75 height 10
select select "8"
click at [62, 201] on select "Repeat forever 2 3 4 5 6 7 8 9 10 11 12 13 14 15 16 17 18 19 20" at bounding box center [99, 206] width 75 height 10
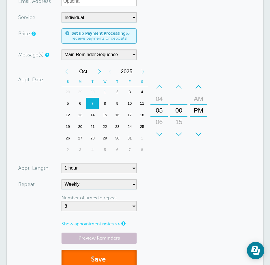
click at [93, 260] on button "Save" at bounding box center [99, 259] width 75 height 20
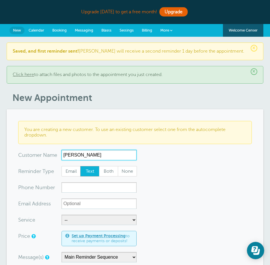
type input "[PERSON_NAME]"
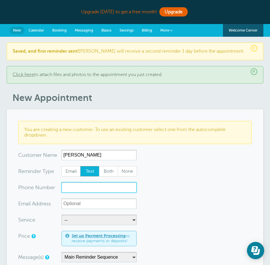
click at [88, 186] on input "xxx-no-autofill" at bounding box center [99, 187] width 75 height 10
click at [73, 189] on input "xxx-no-autofill" at bounding box center [99, 187] width 75 height 10
paste input "[PHONE_NUMBER]"
type input "[PHONE_NUMBER]"
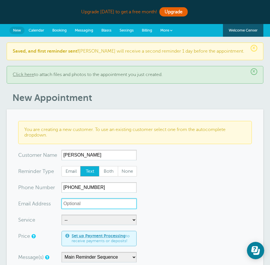
click at [85, 208] on input "xx-no-autofill" at bounding box center [99, 203] width 75 height 10
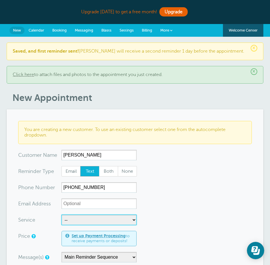
click at [84, 220] on select "-- EVAL Group Group Individual" at bounding box center [99, 219] width 75 height 10
select select "28386"
click at [62, 214] on select "-- EVAL Group Group Individual" at bounding box center [99, 219] width 75 height 10
select select "60"
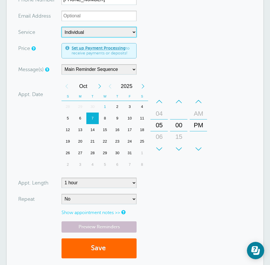
scroll to position [202, 0]
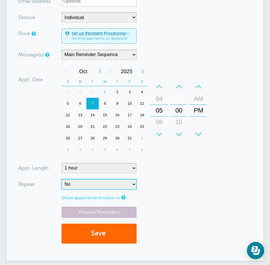
click at [98, 184] on select "No Daily Weekly Every 2 weeks Every 3 weeks Every 4 weeks Monthly Every 5 weeks…" at bounding box center [99, 184] width 75 height 10
select select "RRULE:FREQ=WEEKLY"
click at [62, 179] on select "No Daily Weekly Every 2 weeks Every 3 weeks Every 4 weeks Monthly Every 5 weeks…" at bounding box center [99, 184] width 75 height 10
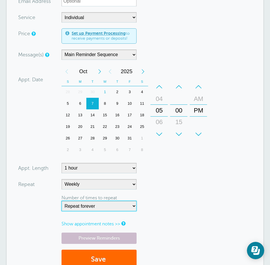
click at [121, 208] on select "Repeat forever 2 3 4 5 6 7 8 9 10 11 12 13 14 15 16 17 18 19 20" at bounding box center [99, 206] width 75 height 10
select select "8"
click at [62, 201] on select "Repeat forever 2 3 4 5 6 7 8 9 10 11 12 13 14 15 16 17 18 19 20" at bounding box center [99, 206] width 75 height 10
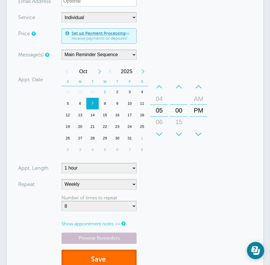
click at [123, 255] on button "Save" at bounding box center [99, 259] width 75 height 20
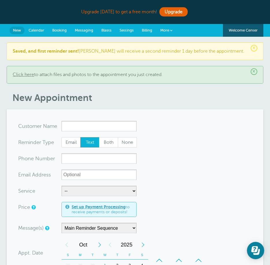
click at [174, 28] on link "More" at bounding box center [166, 30] width 20 height 13
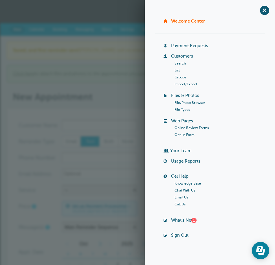
click at [188, 56] on link "Customers" at bounding box center [182, 56] width 22 height 5
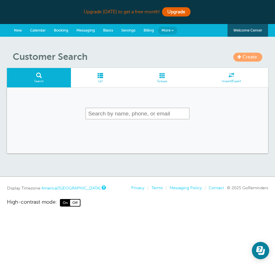
click at [128, 117] on input "text" at bounding box center [137, 114] width 104 height 12
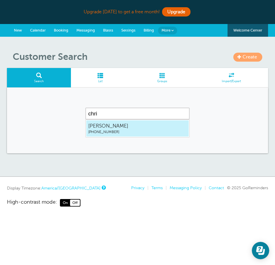
click at [102, 130] on span "[PHONE_NUMBER]" at bounding box center [137, 131] width 98 height 5
type input "[PERSON_NAME]"
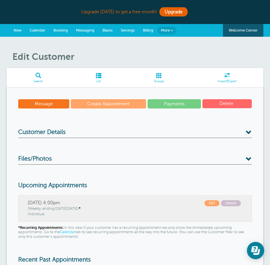
click at [60, 134] on span "Customer Details" at bounding box center [41, 132] width 47 height 7
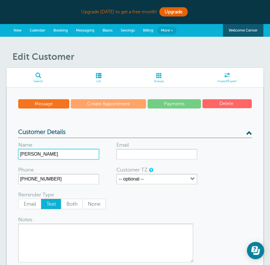
click at [83, 152] on input "[PERSON_NAME]" at bounding box center [58, 154] width 81 height 10
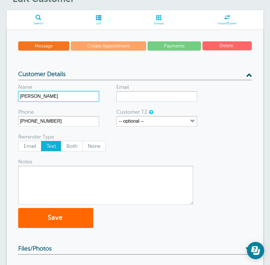
scroll to position [29, 0]
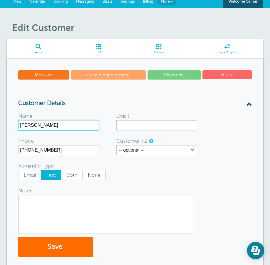
type input "[PERSON_NAME]"
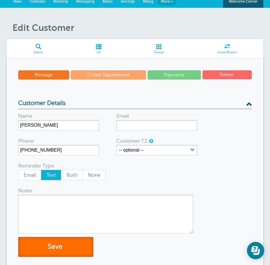
click at [76, 242] on button "Save" at bounding box center [55, 247] width 75 height 20
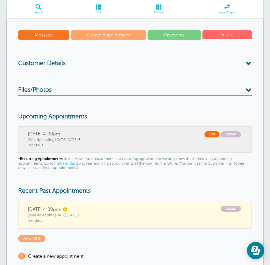
scroll to position [87, 0]
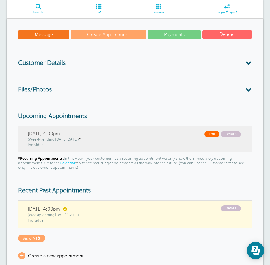
click at [214, 134] on span "Edit" at bounding box center [212, 134] width 15 height 6
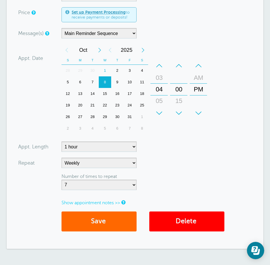
scroll to position [173, 0]
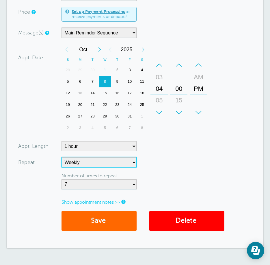
click at [80, 164] on select "No Daily Weekly Every 2 weeks Every 3 weeks Every 4 weeks Monthly Every 5 weeks…" at bounding box center [99, 162] width 75 height 10
select select "RRULE:FREQ=WEEKLY;INTERVAL=2"
click at [62, 157] on select "No Daily Weekly Every 2 weeks Every 3 weeks Every 4 weeks Monthly Every 5 weeks…" at bounding box center [99, 162] width 75 height 10
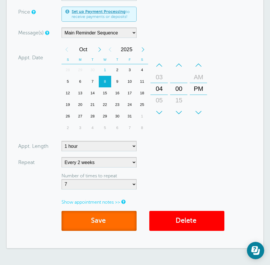
click at [113, 226] on button "Save" at bounding box center [99, 221] width 75 height 20
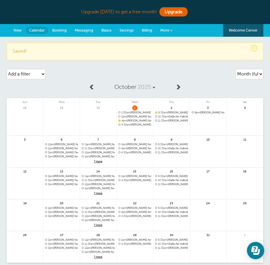
click at [23, 31] on link "New" at bounding box center [18, 30] width 16 height 13
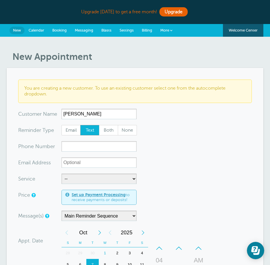
type input "[PERSON_NAME]"
click at [77, 147] on input "xxx-no-autofill" at bounding box center [99, 146] width 75 height 10
click at [81, 148] on input "xxx-no-autofill" at bounding box center [99, 146] width 75 height 10
paste input "[PHONE_NUMBER]"
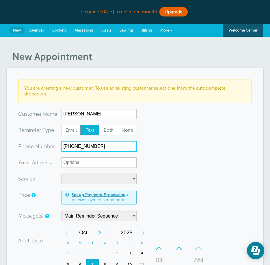
type input "(801) 243-6818"
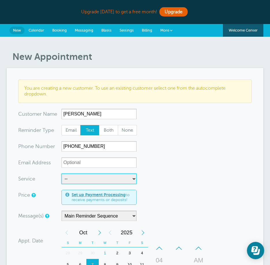
click at [84, 178] on select "-- EVAL Group Group Individual" at bounding box center [99, 178] width 75 height 10
select select "28386"
click at [62, 173] on select "-- EVAL Group Group Individual" at bounding box center [99, 178] width 75 height 10
select select "60"
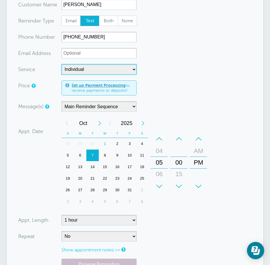
scroll to position [116, 0]
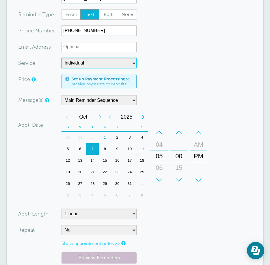
click at [105, 147] on div "8" at bounding box center [105, 149] width 12 height 12
click at [160, 136] on div "–" at bounding box center [159, 133] width 17 height 12
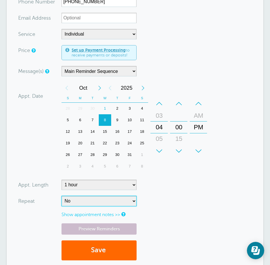
click at [81, 203] on select "No Daily Weekly Every 2 weeks Every 3 weeks Every 4 weeks Monthly Every 5 weeks…" at bounding box center [99, 201] width 75 height 10
select select "RRULE:FREQ=WEEKLY;INTERVAL=2"
click at [62, 196] on select "No Daily Weekly Every 2 weeks Every 3 weeks Every 4 weeks Monthly Every 5 weeks…" at bounding box center [99, 201] width 75 height 10
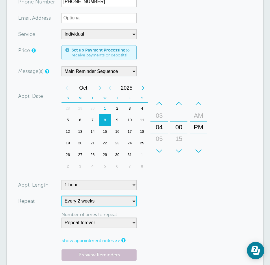
scroll to position [202, 0]
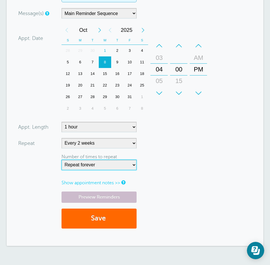
drag, startPoint x: 106, startPoint y: 167, endPoint x: 103, endPoint y: 159, distance: 9.0
click at [106, 167] on select "Repeat forever 2 3 4 5 6 7 8 9 10 11 12 13 14 15 16 17 18 19 20" at bounding box center [99, 165] width 75 height 10
select select "8"
click at [62, 160] on select "Repeat forever 2 3 4 5 6 7 8 9 10 11 12 13 14 15 16 17 18 19 20" at bounding box center [99, 165] width 75 height 10
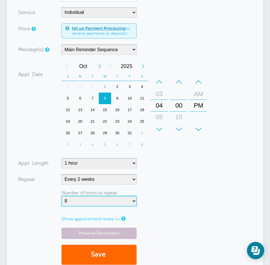
scroll to position [173, 0]
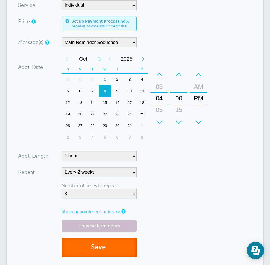
click at [113, 251] on button "Save" at bounding box center [99, 247] width 75 height 20
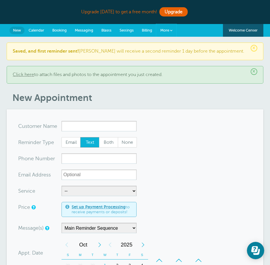
click at [168, 34] on link "More" at bounding box center [166, 30] width 20 height 13
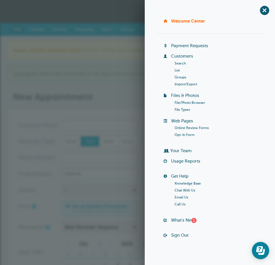
click at [176, 55] on link "Customers" at bounding box center [182, 56] width 22 height 5
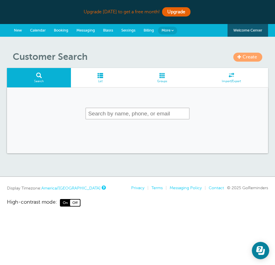
click at [110, 109] on input "text" at bounding box center [137, 114] width 104 height 12
type input "c"
click at [80, 31] on span "Messaging" at bounding box center [85, 30] width 18 height 4
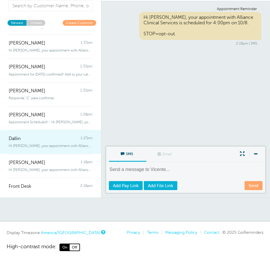
scroll to position [58, 0]
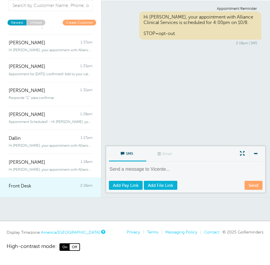
click at [55, 179] on div "Front Desk 2:16pm" at bounding box center [51, 183] width 84 height 12
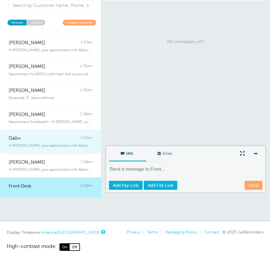
click at [64, 152] on link "Dallin 1:27pm Hi [PERSON_NAME], your appointment with Alliance Clinical Service…" at bounding box center [50, 141] width 101 height 24
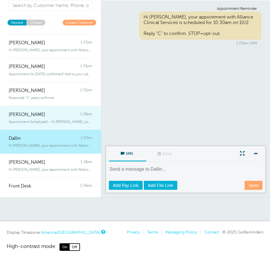
click at [62, 116] on div "[PERSON_NAME] 1:28pm" at bounding box center [51, 112] width 84 height 12
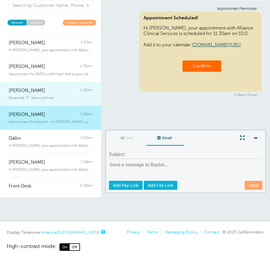
click at [59, 95] on div "Responde "C" para confirmar." at bounding box center [51, 96] width 84 height 6
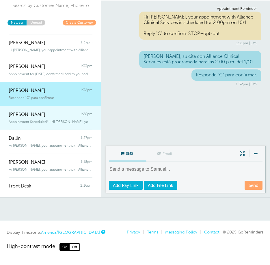
click at [61, 120] on span "Appointment Scheduled! - Hi [PERSON_NAME], your appointment with Alliance Clini…" at bounding box center [51, 122] width 84 height 4
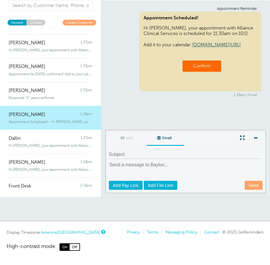
scroll to position [29, 0]
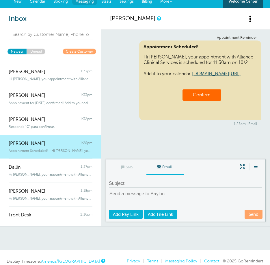
click at [50, 151] on span "Appointment Scheduled! - Hi [PERSON_NAME], your appointment with Alliance Clini…" at bounding box center [51, 151] width 84 height 4
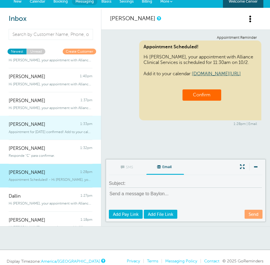
click at [47, 126] on div "[PERSON_NAME] 1:33pm" at bounding box center [51, 122] width 84 height 12
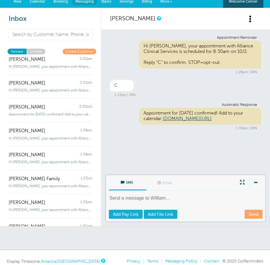
scroll to position [192, 0]
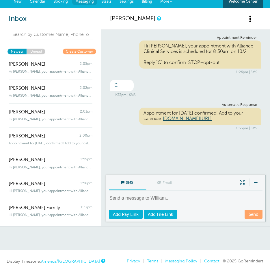
click at [163, 1] on span "More" at bounding box center [164, 1] width 9 height 4
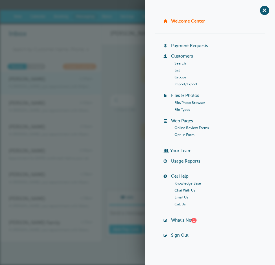
click at [56, 77] on div "[PERSON_NAME] 2:05pm" at bounding box center [51, 77] width 84 height 12
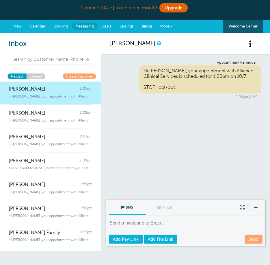
scroll to position [0, 0]
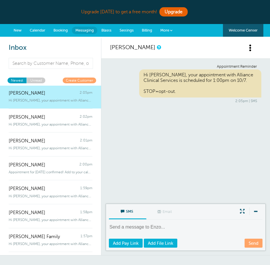
click at [172, 30] on span at bounding box center [171, 30] width 2 height 2
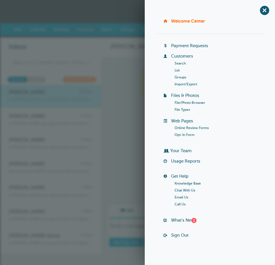
click at [85, 82] on link "Create Customer" at bounding box center [80, 79] width 34 height 5
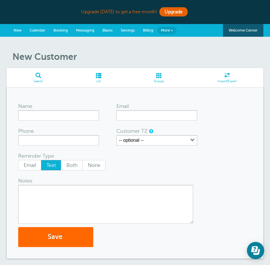
click at [93, 31] on span "Messaging" at bounding box center [85, 30] width 18 height 4
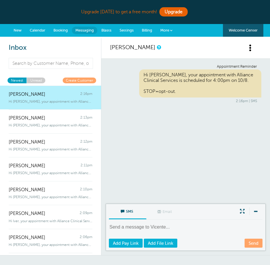
click at [16, 31] on span "New" at bounding box center [18, 30] width 8 height 4
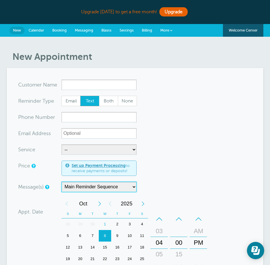
click at [106, 187] on select "Main Reminder Sequence" at bounding box center [99, 187] width 75 height 10
click at [171, 33] on link "More" at bounding box center [166, 30] width 20 height 13
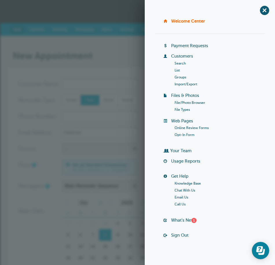
click at [135, 60] on h1 "New Appointment" at bounding box center [140, 55] width 255 height 11
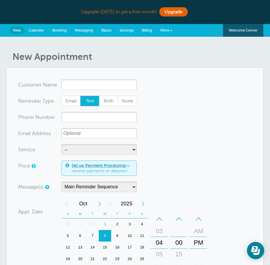
click at [172, 32] on link "More" at bounding box center [166, 30] width 20 height 13
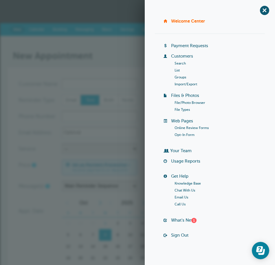
drag, startPoint x: 183, startPoint y: 169, endPoint x: 235, endPoint y: 179, distance: 53.2
drag, startPoint x: 235, startPoint y: 179, endPoint x: 156, endPoint y: 7, distance: 188.8
click at [156, 7] on div "+ Welcome Center Billing Payment Requests Customers Search List Groups Import/E…" at bounding box center [210, 132] width 130 height 265
click at [165, 20] on li "Welcome Center" at bounding box center [213, 23] width 101 height 10
click at [163, 23] on span at bounding box center [164, 20] width 3 height 3
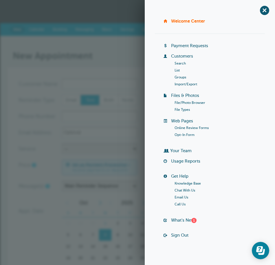
click at [193, 47] on link "Payment Requests" at bounding box center [189, 45] width 37 height 5
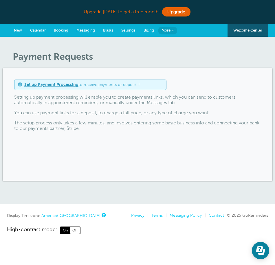
click at [174, 32] on link "More" at bounding box center [167, 31] width 19 height 8
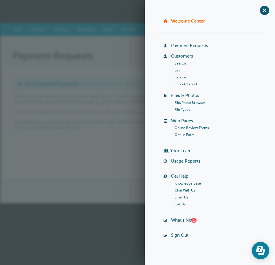
click at [124, 40] on div "Payment Requests Set up Payment Processing to receive payments or deposits! Set…" at bounding box center [137, 119] width 275 height 167
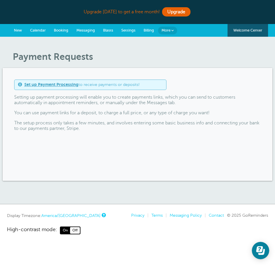
click at [135, 28] on link "Settings" at bounding box center [128, 30] width 22 height 13
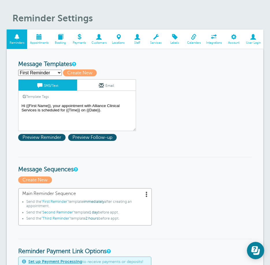
scroll to position [58, 0]
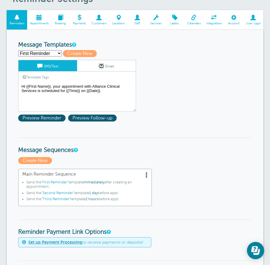
click at [60, 51] on select "First Reminder Second Reminder Third Reminder Create new..." at bounding box center [40, 53] width 44 height 6
select select "163108"
click at [18, 50] on select "First Reminder Second Reminder Third Reminder Create new..." at bounding box center [40, 53] width 44 height 6
type input "Third Reminder"
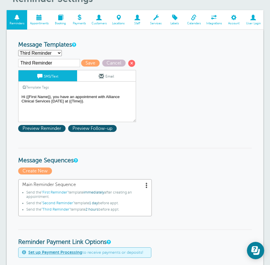
click at [93, 109] on textarea "Hi {{First Name}}, your appointment with Alliance Clinical Services is schedule…" at bounding box center [77, 107] width 118 height 29
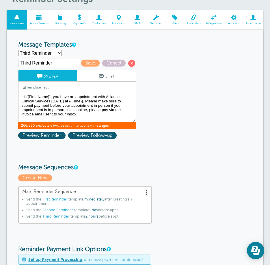
click at [86, 117] on textarea "Hi {{First Name}}, your appointment with Alliance Clinical Services is schedule…" at bounding box center [77, 107] width 118 height 29
drag, startPoint x: 122, startPoint y: 112, endPoint x: 99, endPoint y: 112, distance: 22.5
click at [99, 112] on textarea "Hi {{First Name}}, your appointment with Alliance Clinical Services is schedule…" at bounding box center [77, 107] width 118 height 29
type textarea "Hi {{First Name}}, you have an appointment with Alliance Clinical Services toda…"
click at [90, 62] on span "Save" at bounding box center [90, 63] width 18 height 7
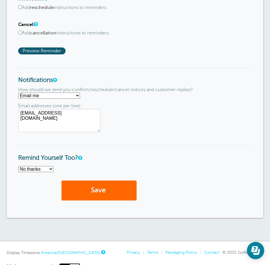
scroll to position [434, 0]
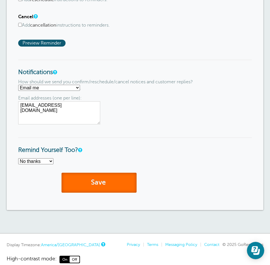
click at [77, 175] on button "Save" at bounding box center [99, 183] width 75 height 20
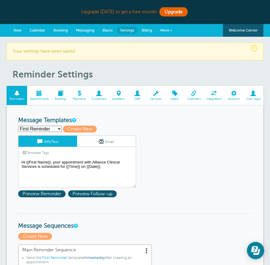
click at [80, 30] on span "Messaging" at bounding box center [85, 30] width 18 height 4
